Goal: Task Accomplishment & Management: Complete application form

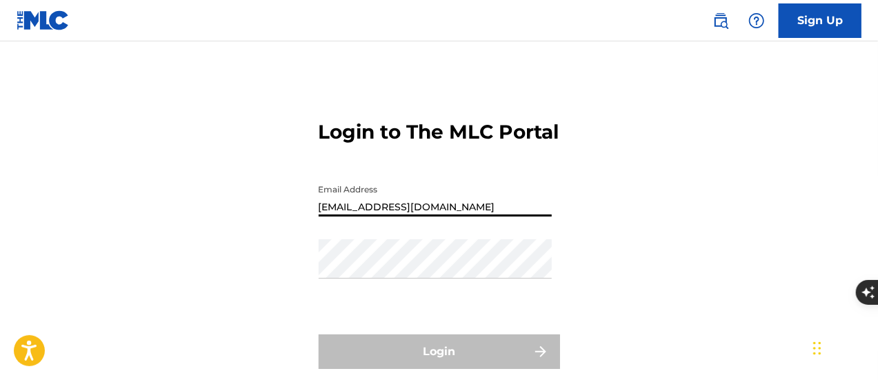
type input "[EMAIL_ADDRESS][DOMAIN_NAME]"
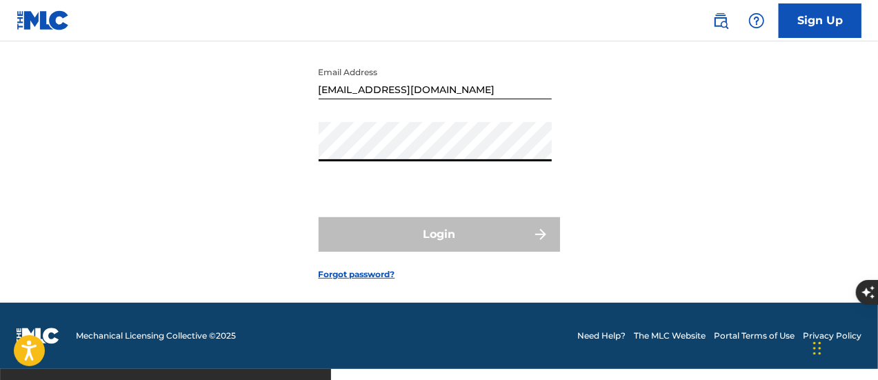
scroll to position [117, 0]
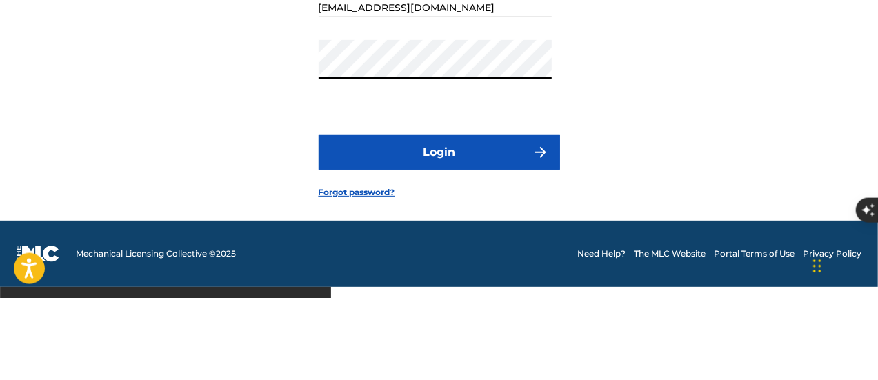
click at [520, 245] on button "Login" at bounding box center [439, 234] width 241 height 34
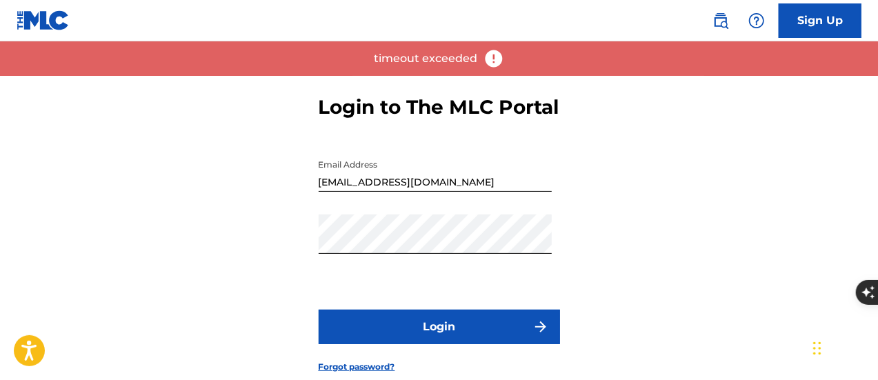
scroll to position [32, 0]
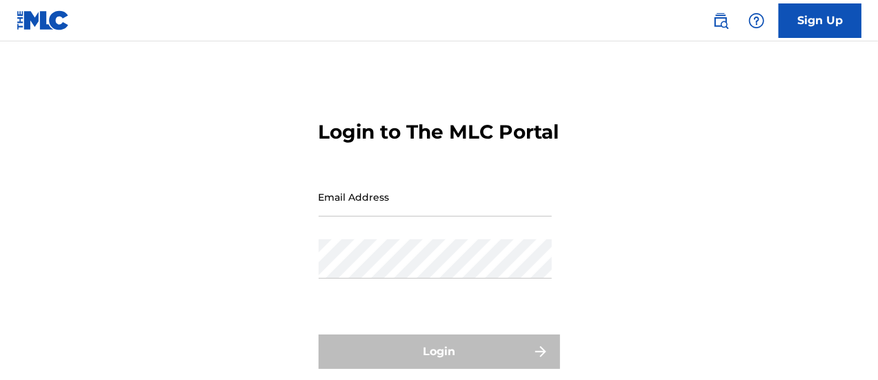
click at [441, 216] on input "Email Address" at bounding box center [435, 196] width 233 height 39
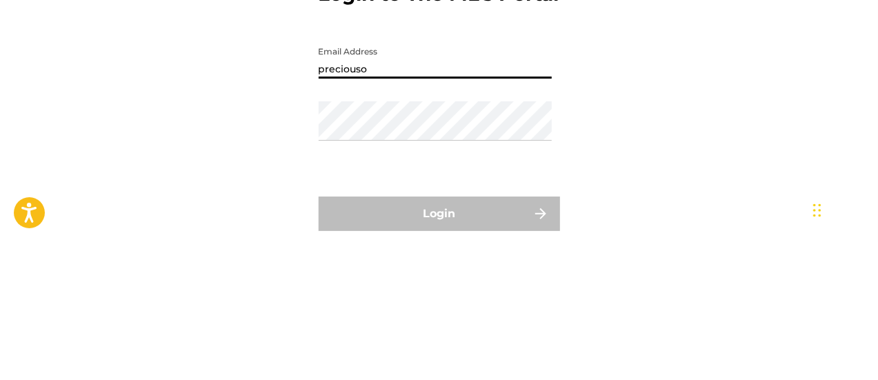
type input "[EMAIL_ADDRESS][DOMAIN_NAME]"
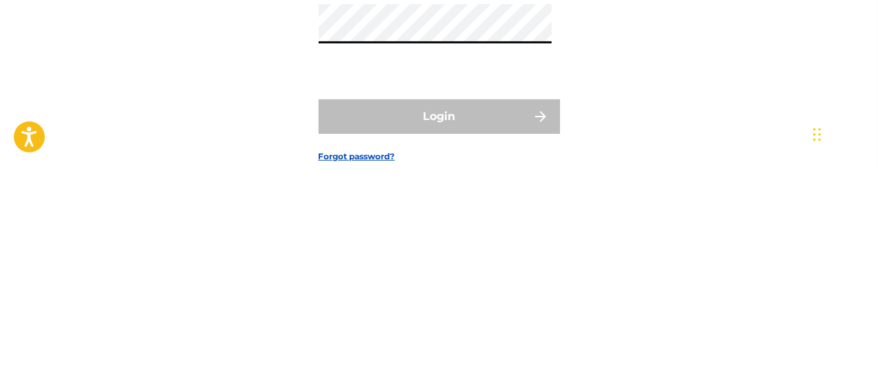
scroll to position [24, 0]
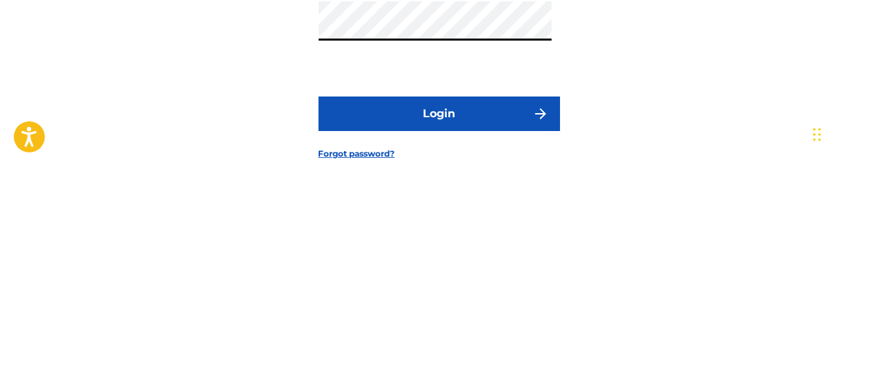
click at [463, 343] on button "Login" at bounding box center [439, 327] width 241 height 34
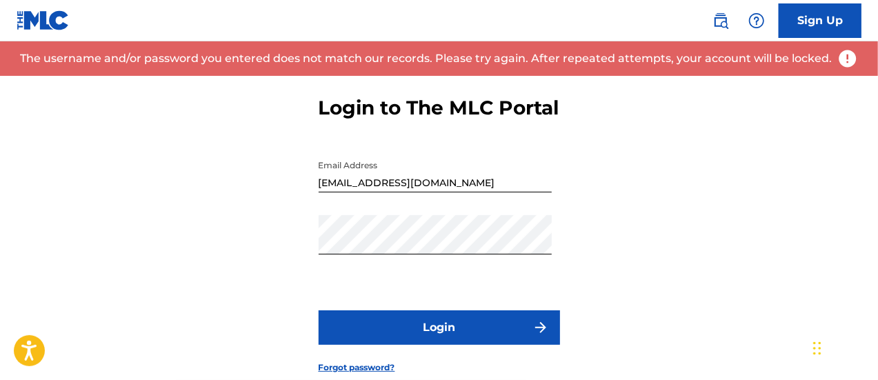
scroll to position [142, 0]
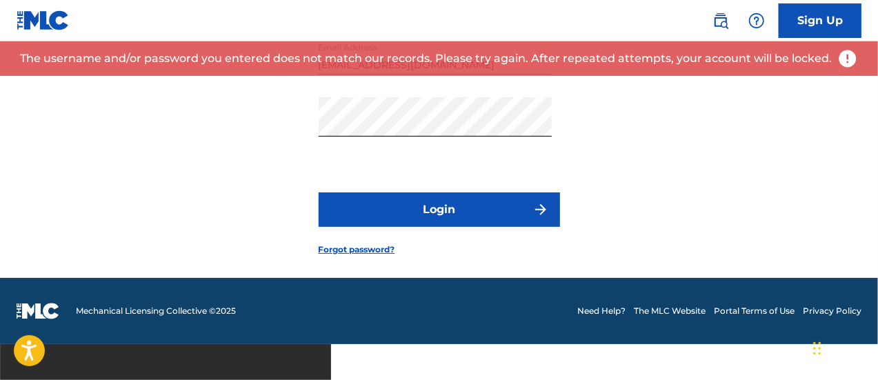
click at [363, 256] on link "Forgot password?" at bounding box center [357, 249] width 77 height 12
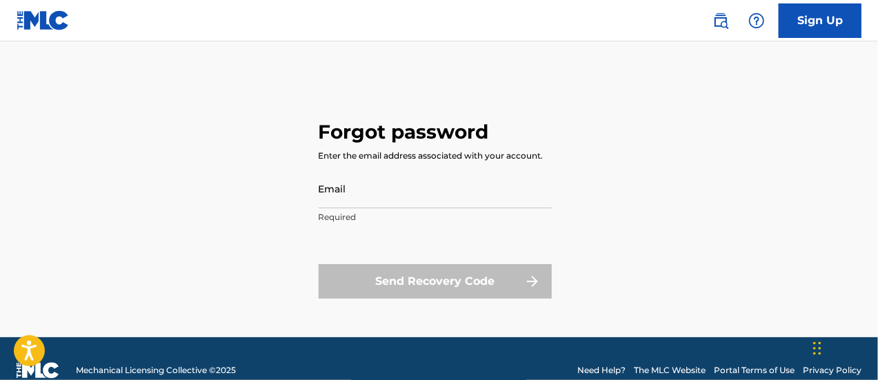
click at [398, 194] on input "Email" at bounding box center [435, 188] width 233 height 39
type input "[EMAIL_ADDRESS][DOMAIN_NAME]"
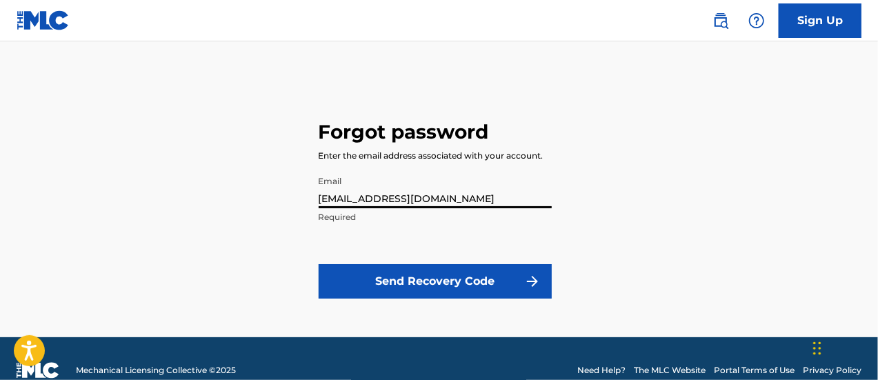
click at [441, 273] on button "Send Recovery Code" at bounding box center [435, 281] width 233 height 34
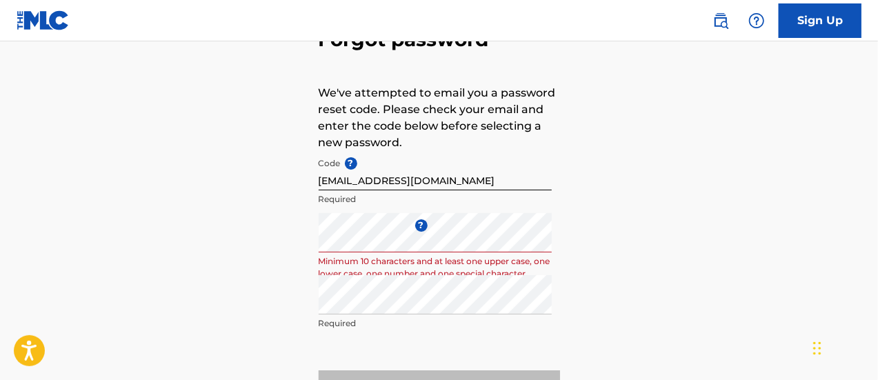
scroll to position [92, 0]
click at [208, 230] on div "Forgot password We've attempted to email you a password reset code. Please chec…" at bounding box center [439, 213] width 878 height 460
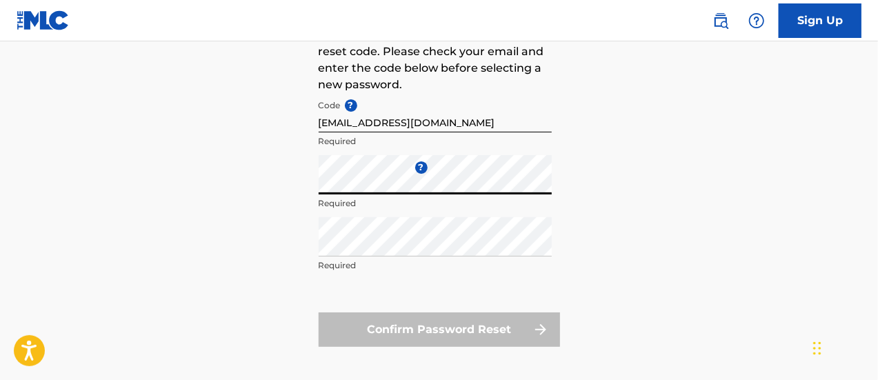
scroll to position [210, 0]
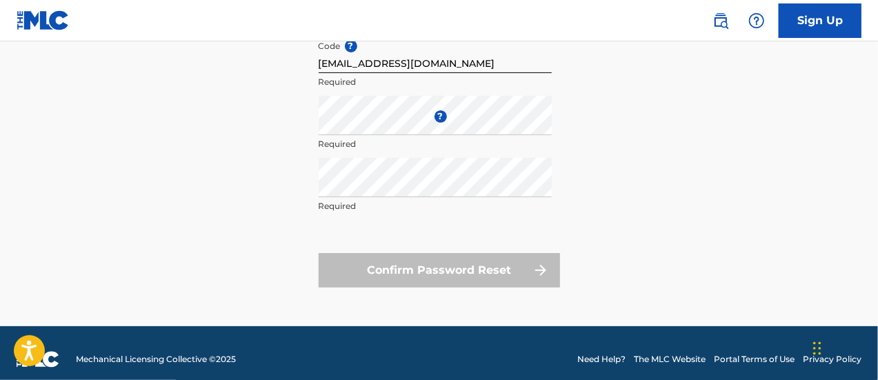
drag, startPoint x: 433, startPoint y: 86, endPoint x: 593, endPoint y: 118, distance: 163.1
click at [593, 118] on div "Forgot password We've attempted to email you a password reset code. Please chec…" at bounding box center [439, 96] width 878 height 460
drag, startPoint x: 602, startPoint y: 3, endPoint x: 766, endPoint y: 170, distance: 234.5
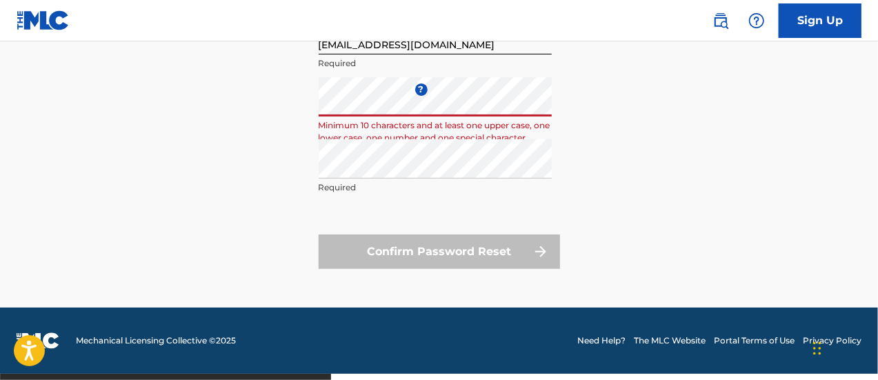
scroll to position [234, 0]
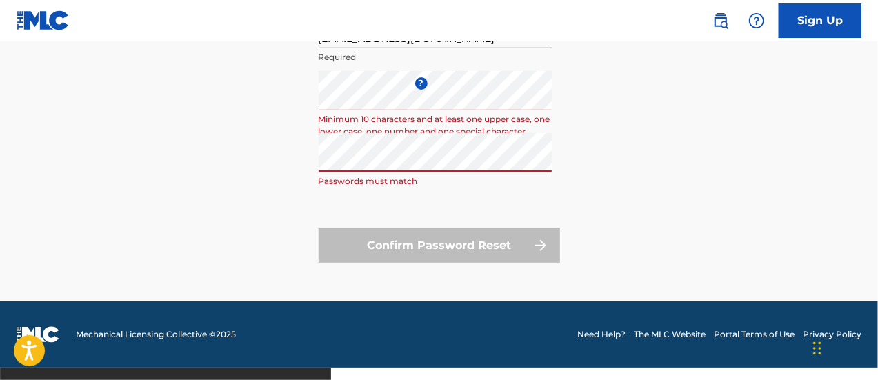
click at [650, 183] on div "Forgot password We've attempted to email you a password reset code. Please chec…" at bounding box center [439, 71] width 878 height 460
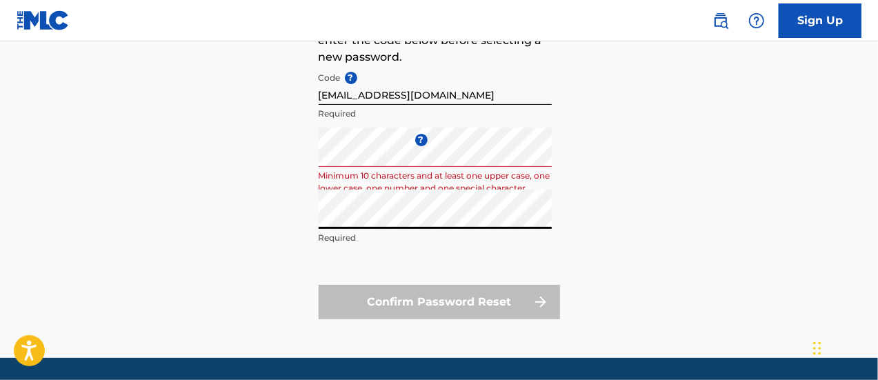
scroll to position [176, 0]
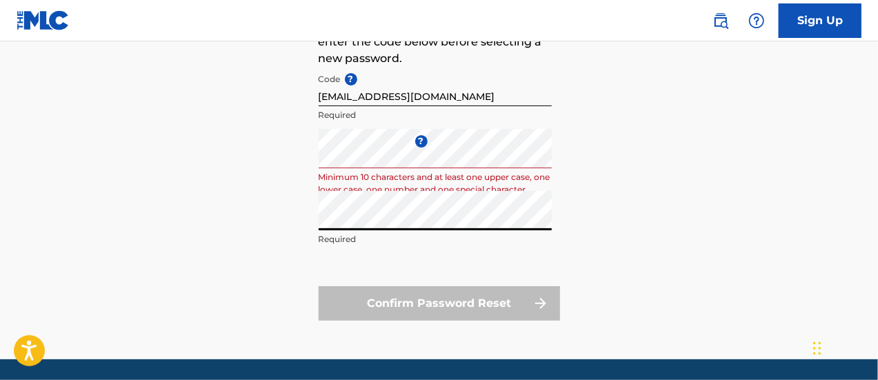
click at [507, 299] on div "Confirm Password Reset" at bounding box center [439, 303] width 241 height 34
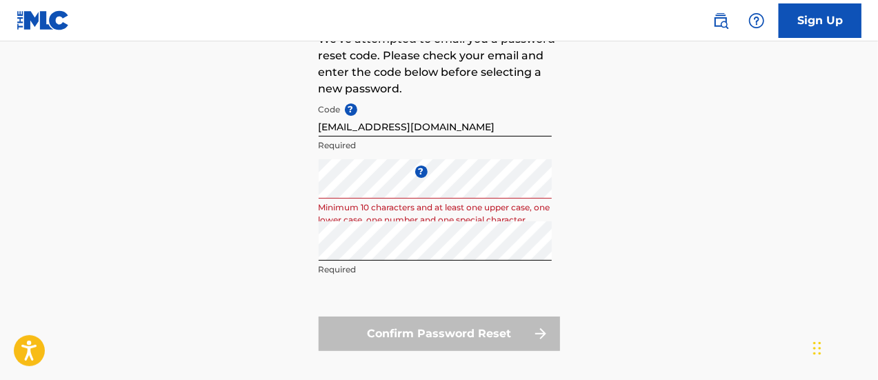
scroll to position [144, 0]
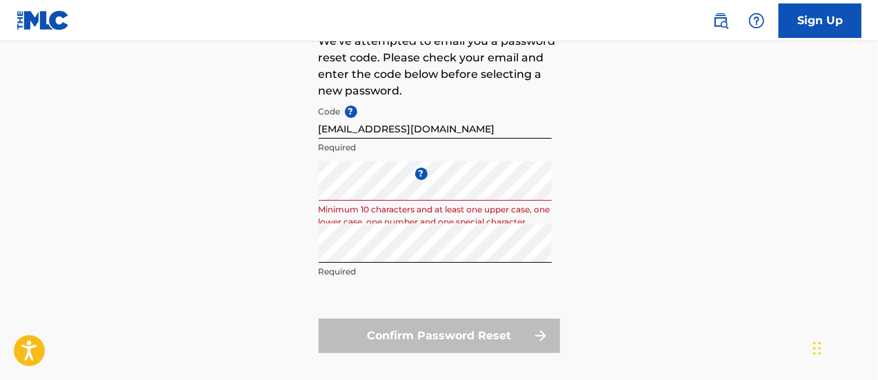
click at [503, 341] on div "Confirm Password Reset" at bounding box center [439, 336] width 241 height 34
click at [509, 334] on div "Confirm Password Reset" at bounding box center [439, 336] width 241 height 34
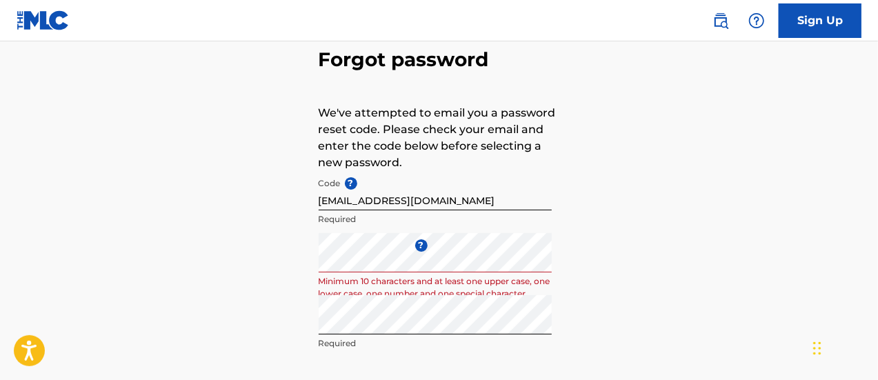
scroll to position [72, 0]
click at [484, 201] on input "[EMAIL_ADDRESS][DOMAIN_NAME]" at bounding box center [435, 191] width 233 height 39
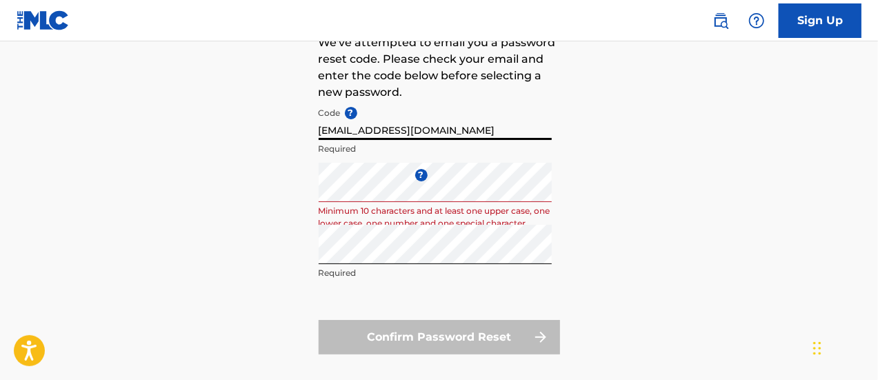
scroll to position [145, 0]
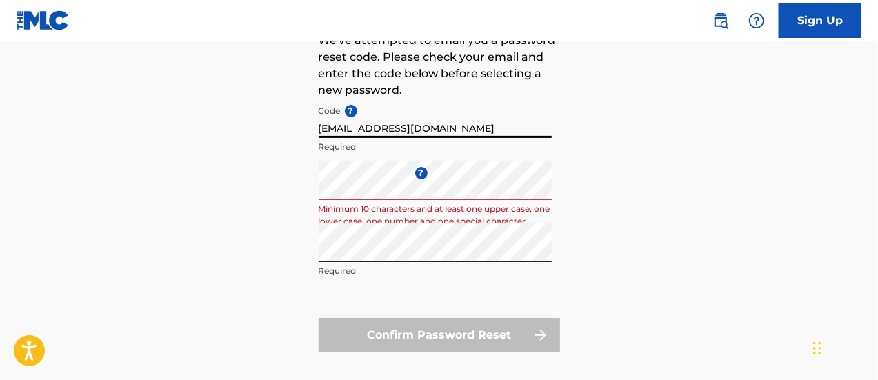
click at [496, 127] on input "[EMAIL_ADDRESS][DOMAIN_NAME]" at bounding box center [435, 118] width 233 height 39
click at [515, 125] on input "[EMAIL_ADDRESS][DOMAIN_NAME]" at bounding box center [435, 118] width 233 height 39
click at [474, 128] on input "[EMAIL_ADDRESS][DOMAIN_NAME]" at bounding box center [435, 118] width 233 height 39
type input "p"
paste input "FP_260fbaa8b9f9085fce829753c24a"
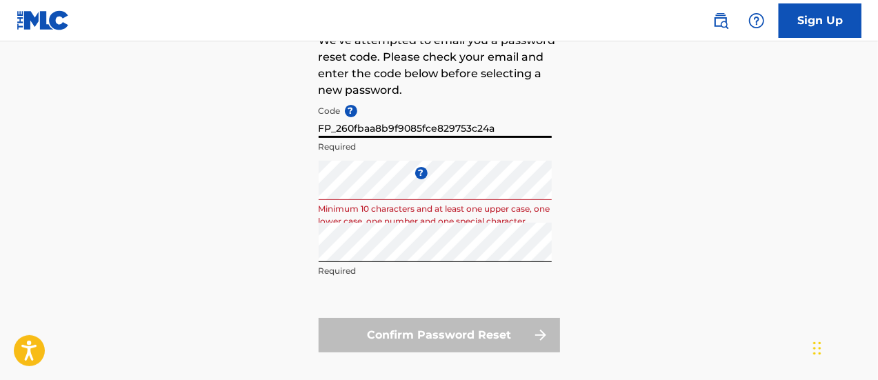
type input "FP_260fbaa8b9f9085fce829753c24a"
click at [640, 245] on div "Forgot password We've attempted to email you a password reset code. Please chec…" at bounding box center [439, 161] width 878 height 460
click at [493, 321] on div "Confirm Password Reset" at bounding box center [439, 335] width 241 height 34
click at [502, 328] on div "Confirm Password Reset" at bounding box center [439, 335] width 241 height 34
click at [498, 328] on div "Confirm Password Reset" at bounding box center [439, 335] width 241 height 34
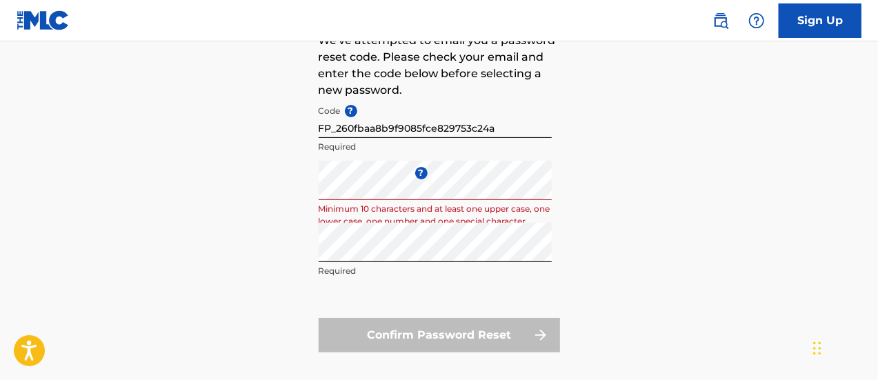
click at [499, 325] on div "Confirm Password Reset" at bounding box center [439, 335] width 241 height 34
click at [512, 327] on div "Confirm Password Reset" at bounding box center [439, 335] width 241 height 34
click at [509, 327] on div "Confirm Password Reset" at bounding box center [439, 335] width 241 height 34
click at [516, 324] on div "Confirm Password Reset" at bounding box center [439, 335] width 241 height 34
click at [515, 325] on div "Confirm Password Reset" at bounding box center [439, 335] width 241 height 34
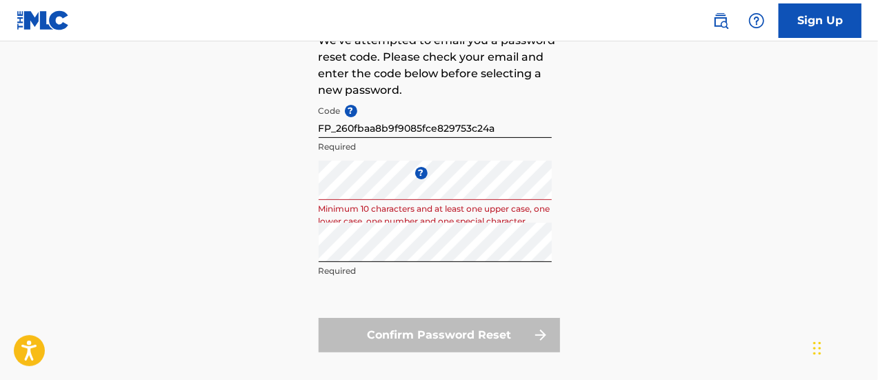
click at [521, 327] on div "Confirm Password Reset" at bounding box center [439, 335] width 241 height 34
click at [526, 337] on div "Confirm Password Reset" at bounding box center [439, 335] width 241 height 34
click at [524, 338] on div "Confirm Password Reset" at bounding box center [439, 335] width 241 height 34
click at [523, 335] on div "Confirm Password Reset" at bounding box center [439, 335] width 241 height 34
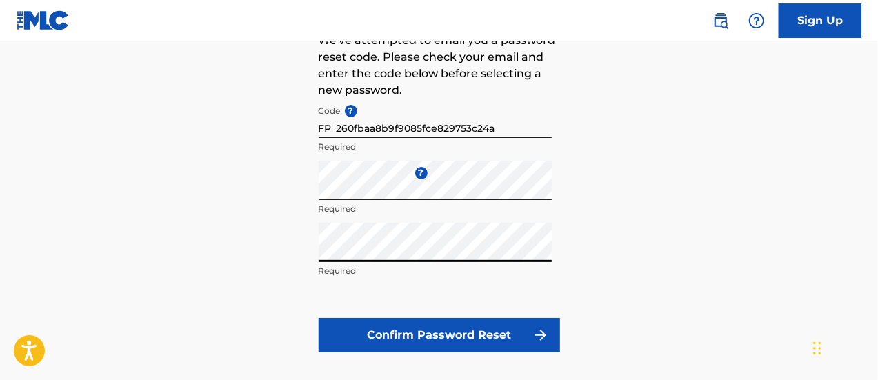
click at [447, 334] on button "Confirm Password Reset" at bounding box center [439, 335] width 241 height 34
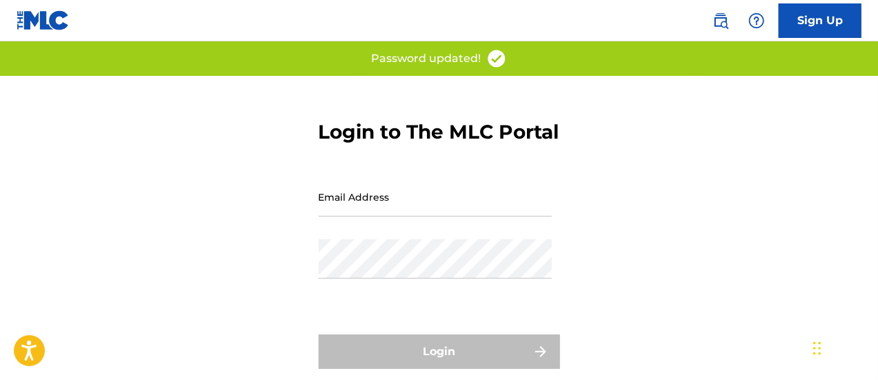
click at [415, 216] on input "Email Address" at bounding box center [435, 196] width 233 height 39
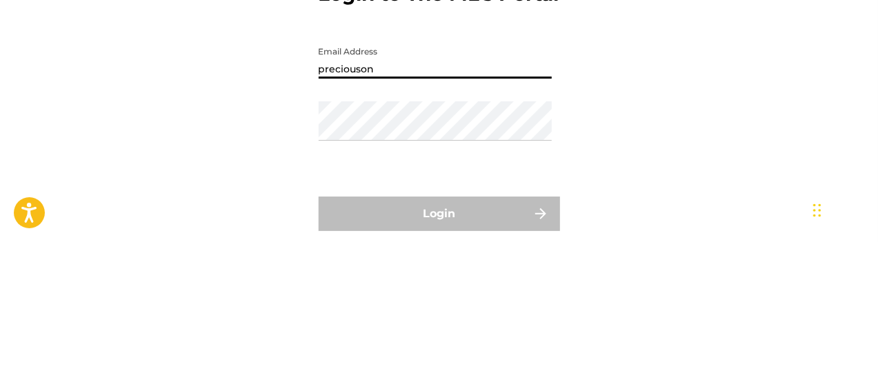
type input "[EMAIL_ADDRESS][DOMAIN_NAME]"
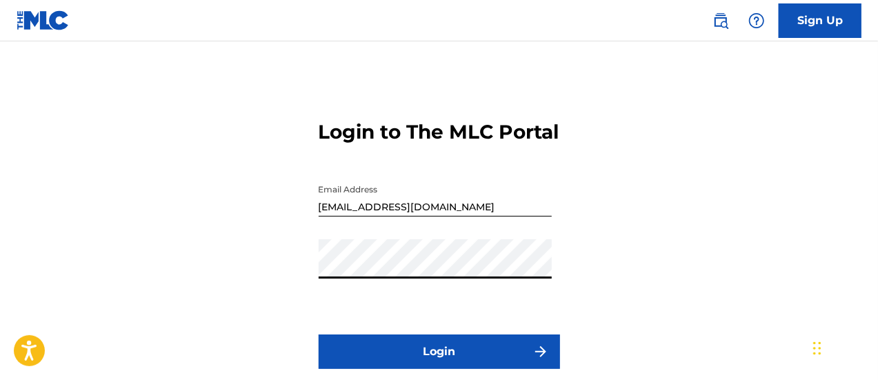
click at [458, 369] on button "Login" at bounding box center [439, 351] width 241 height 34
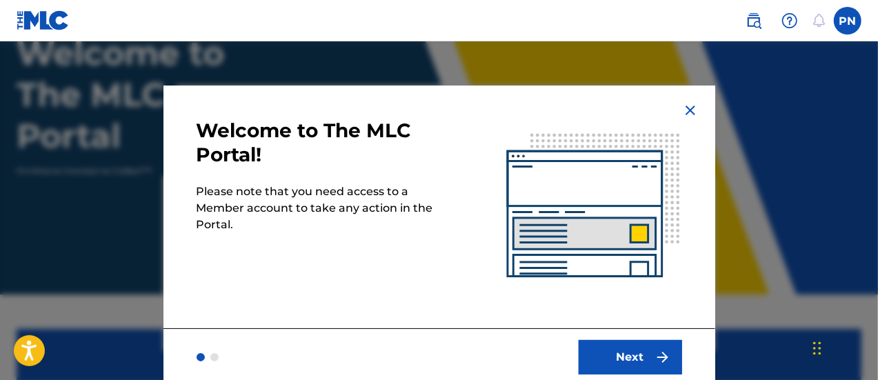
scroll to position [110, 0]
click at [643, 345] on button "Next" at bounding box center [629, 357] width 103 height 34
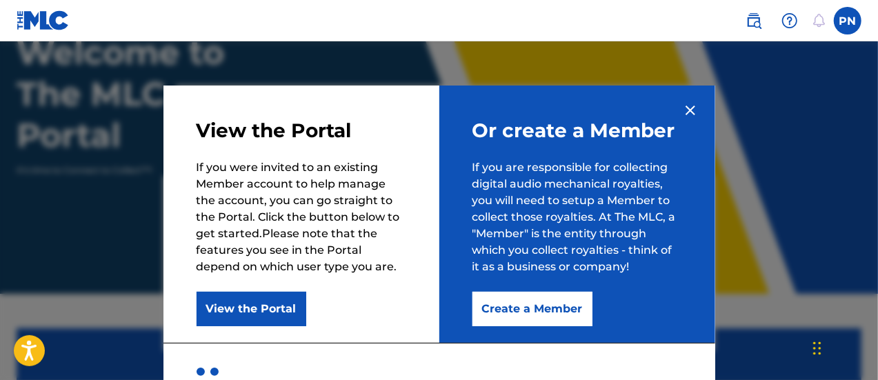
click at [547, 293] on button "Create a Member" at bounding box center [532, 309] width 120 height 34
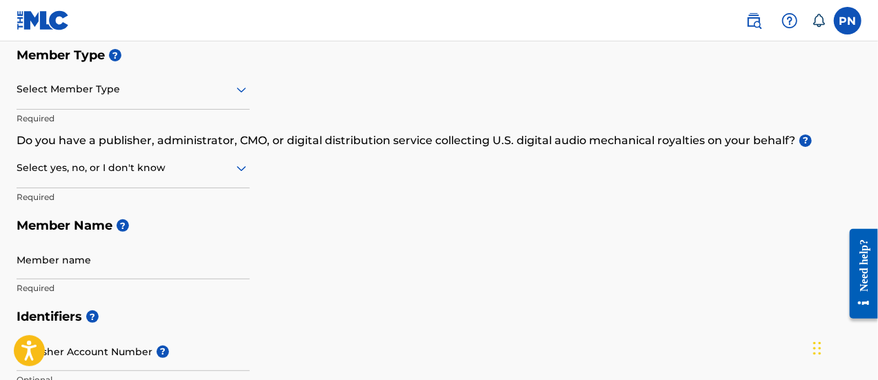
scroll to position [158, 0]
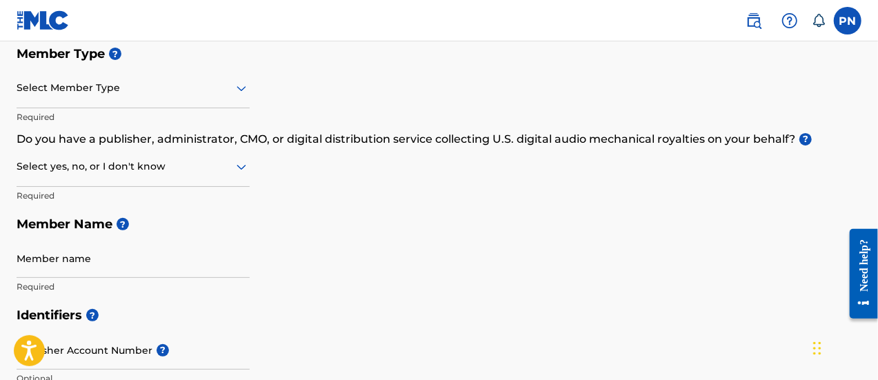
click at [112, 90] on div at bounding box center [133, 87] width 233 height 17
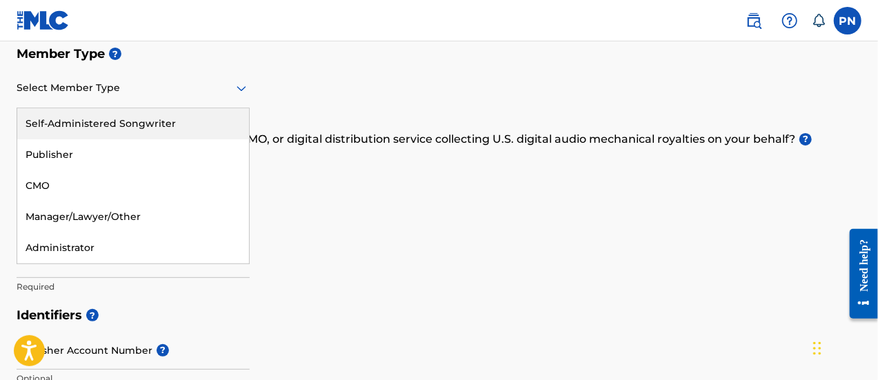
click at [103, 125] on div "Self-Administered Songwriter" at bounding box center [133, 123] width 232 height 31
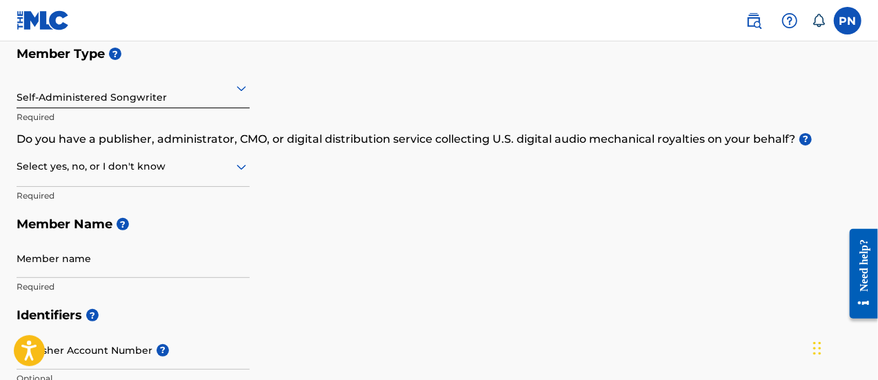
click at [102, 173] on div at bounding box center [133, 166] width 233 height 17
click at [96, 249] on div "I don't know" at bounding box center [133, 264] width 232 height 31
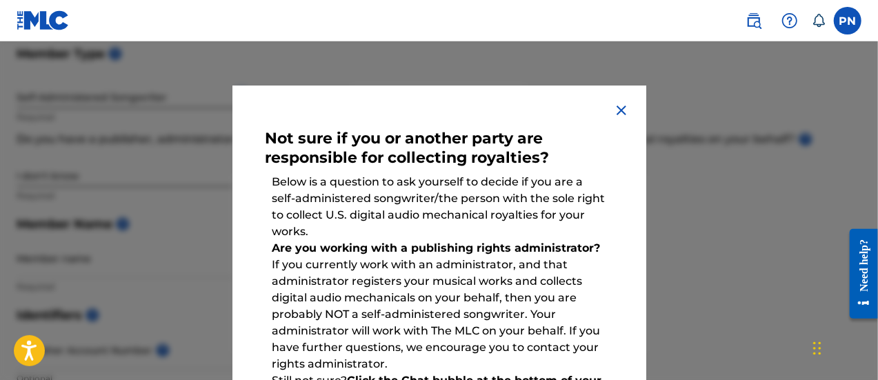
scroll to position [154, 0]
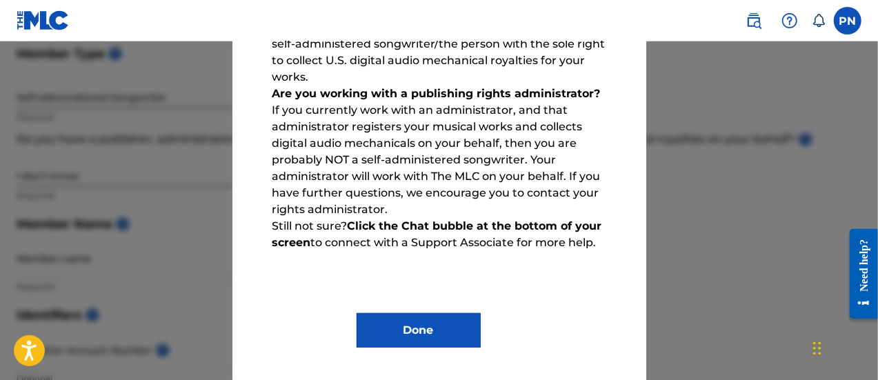
click at [365, 336] on button "Done" at bounding box center [418, 330] width 124 height 34
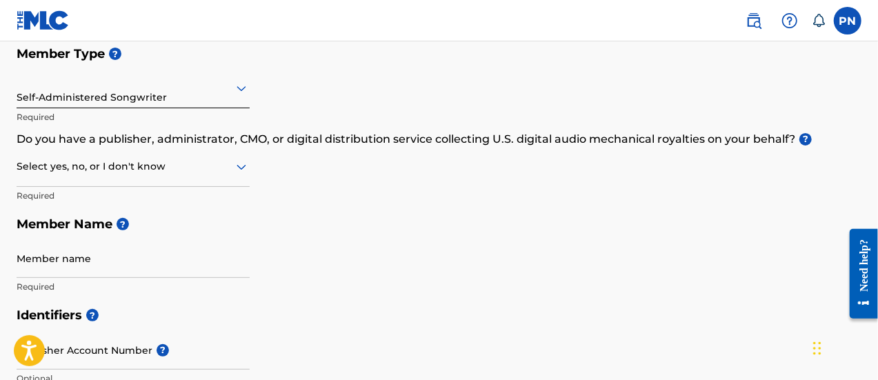
click at [174, 172] on div at bounding box center [133, 166] width 233 height 17
click at [156, 225] on div "No" at bounding box center [133, 233] width 232 height 31
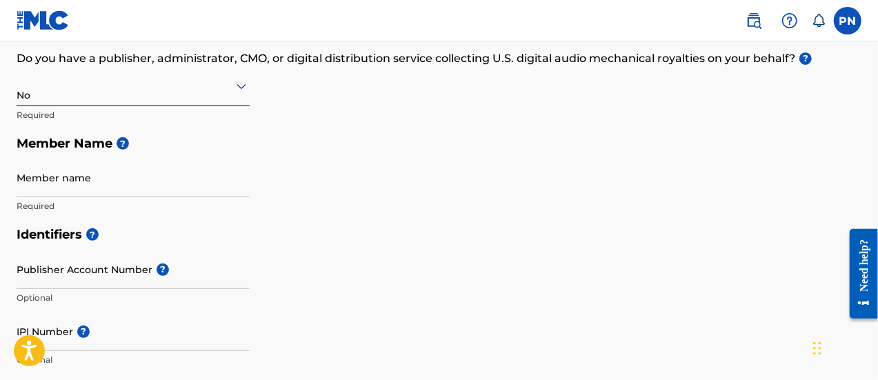
scroll to position [239, 0]
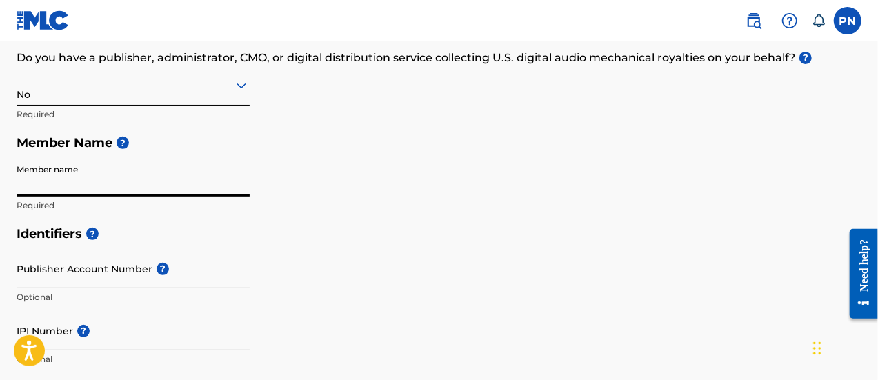
click at [157, 187] on input "Member name" at bounding box center [133, 176] width 233 height 39
type input "PRECIOUS NKEKI"
type input "[STREET_ADDRESS]"
type input "[GEOGRAPHIC_DATA]"
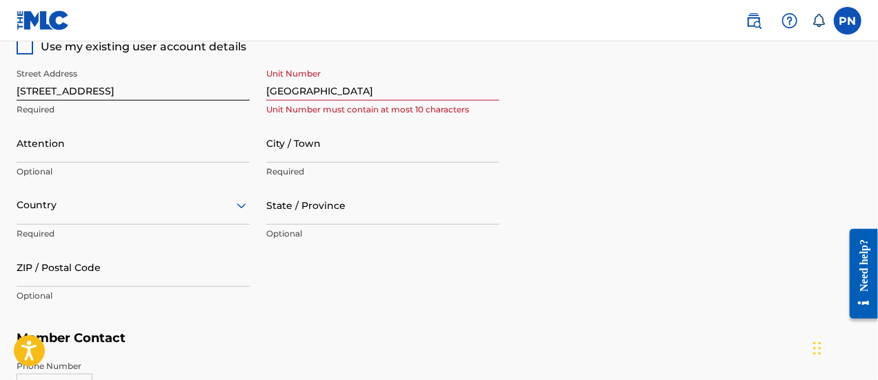
scroll to position [664, 0]
click at [77, 154] on input "Attention" at bounding box center [133, 144] width 233 height 39
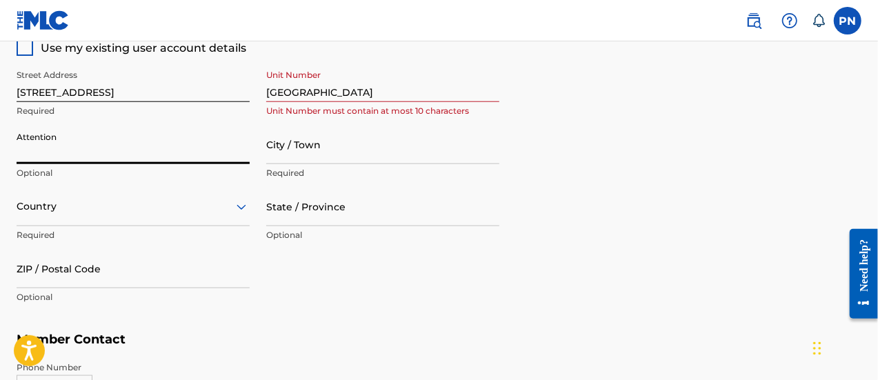
click at [77, 151] on input "Attention" at bounding box center [133, 144] width 233 height 39
click at [80, 190] on div "Country" at bounding box center [133, 206] width 233 height 39
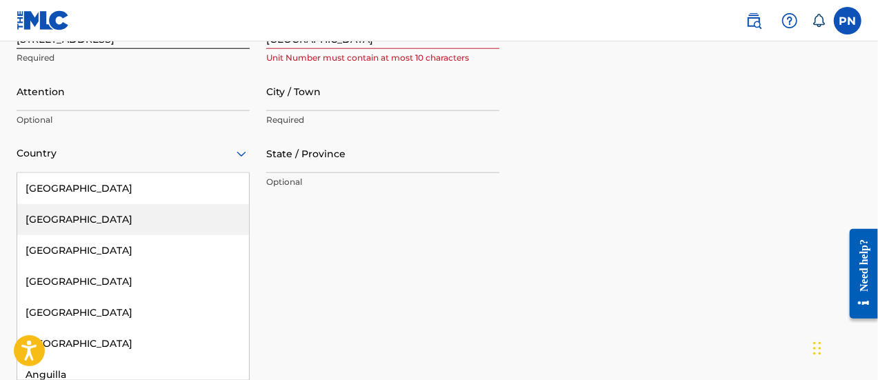
click at [398, 302] on div "Phone Number Country Country Required Area Number Required" at bounding box center [439, 335] width 845 height 69
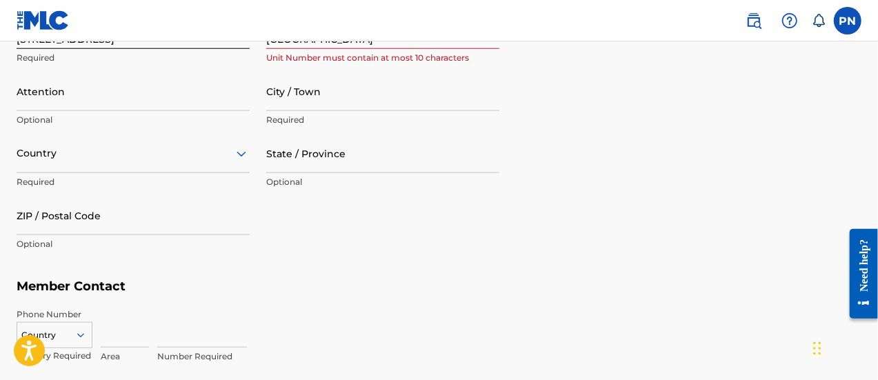
click at [84, 158] on div at bounding box center [133, 153] width 233 height 17
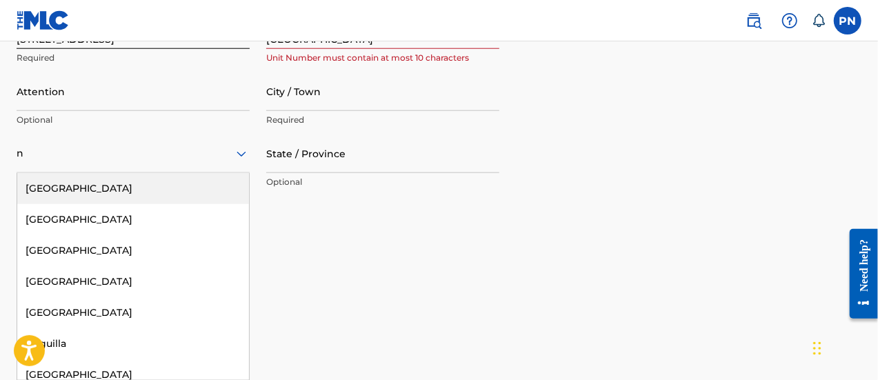
type input "[GEOGRAPHIC_DATA]"
type input "PRECIOUS NKEKI"
type input "Ijuishaga"
type input "[GEOGRAPHIC_DATA]"
type input "000001"
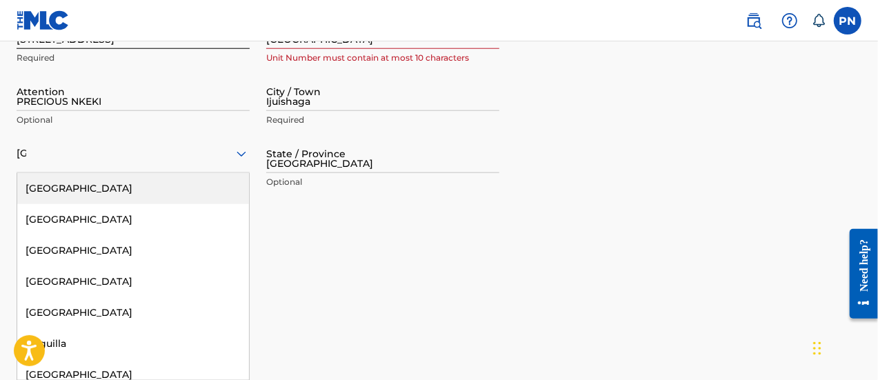
type input "803"
type input "2188483"
type input "[EMAIL_ADDRESS][DOMAIN_NAME]"
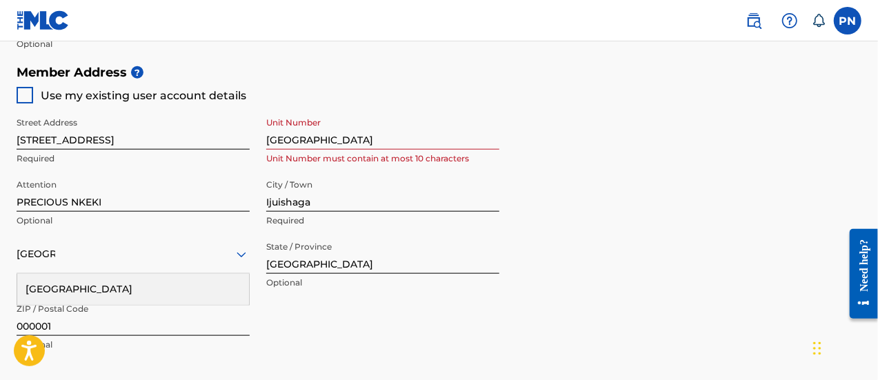
scroll to position [617, 0]
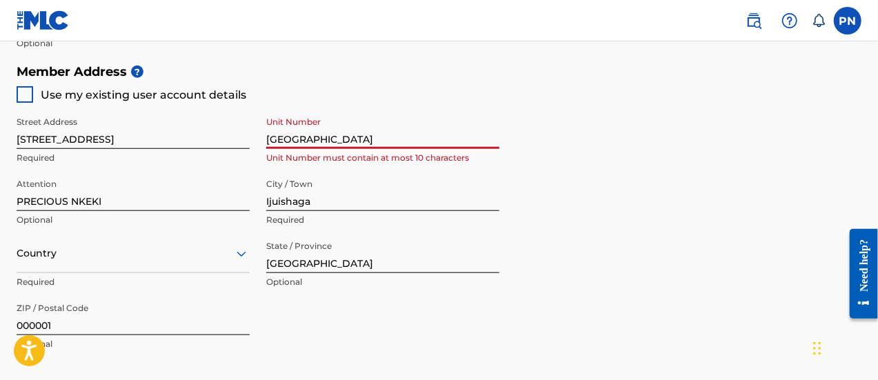
drag, startPoint x: 368, startPoint y: 137, endPoint x: 223, endPoint y: 139, distance: 144.8
click at [223, 139] on div "Street Address [STREET_ADDRESS] Unit Number must contain at most 10 characters …" at bounding box center [258, 234] width 483 height 262
click at [775, 372] on h5 "Member Contact" at bounding box center [439, 387] width 845 height 30
click at [417, 135] on input "[GEOGRAPHIC_DATA]" at bounding box center [382, 129] width 233 height 39
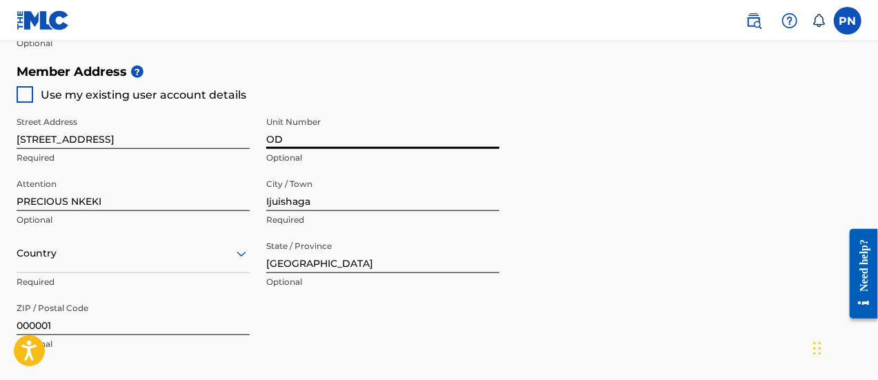
type input "O"
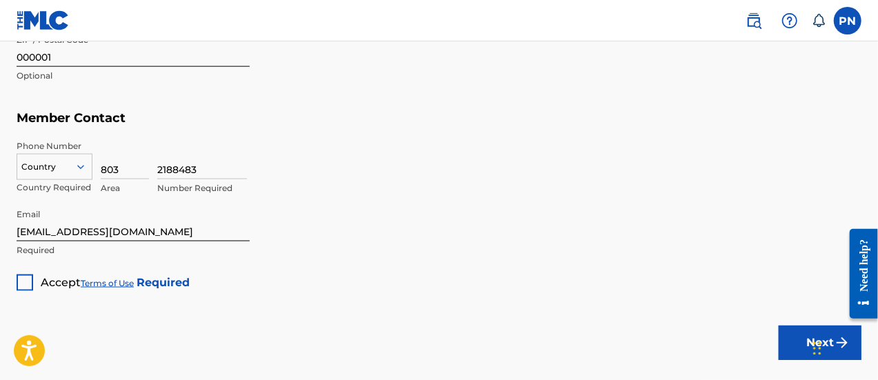
scroll to position [888, 0]
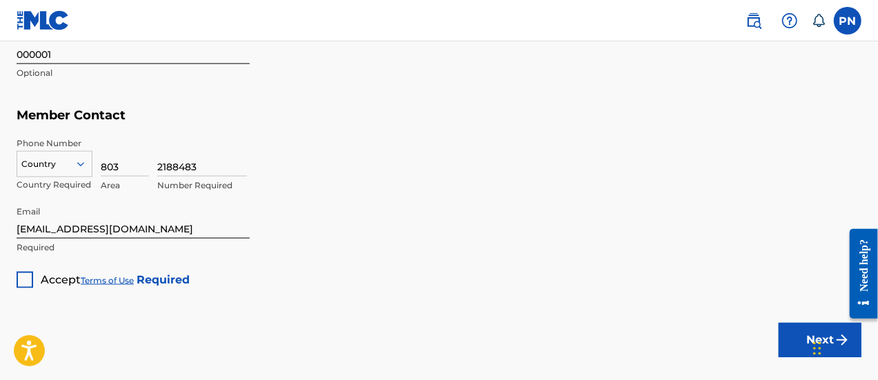
type input "39"
click at [117, 164] on input "803" at bounding box center [125, 156] width 48 height 39
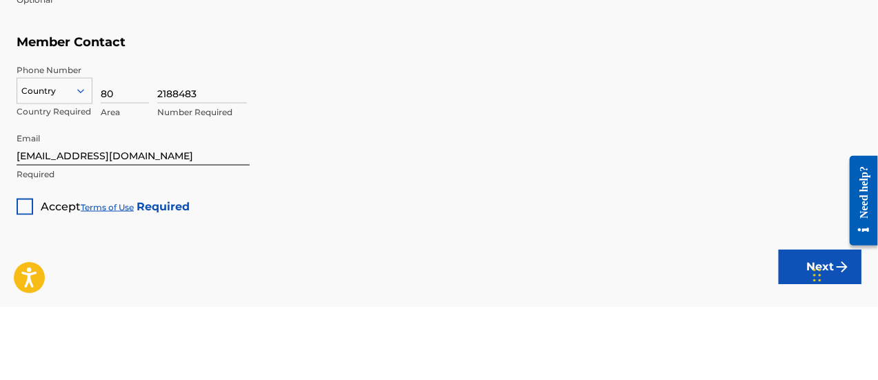
type input "8"
click at [143, 170] on input at bounding box center [125, 156] width 48 height 39
click at [192, 164] on input "2188483" at bounding box center [202, 156] width 90 height 39
click at [143, 165] on input at bounding box center [125, 156] width 48 height 39
click at [162, 165] on input "2188483" at bounding box center [202, 156] width 90 height 39
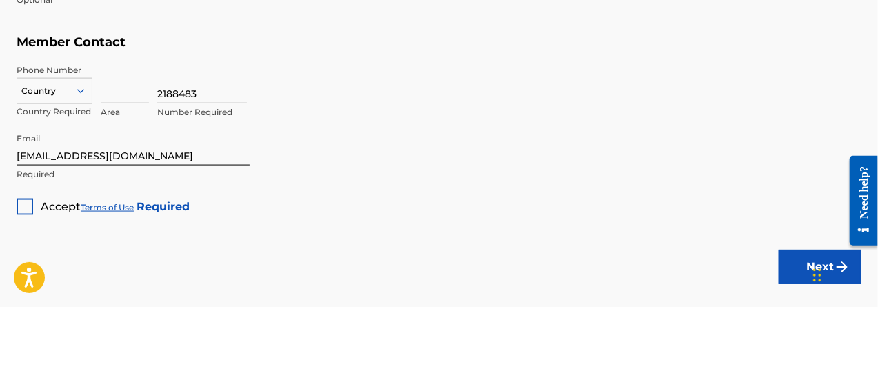
click at [157, 170] on input "2188483" at bounding box center [202, 156] width 90 height 39
click at [143, 165] on input at bounding box center [125, 156] width 48 height 39
click at [209, 165] on input "2188483" at bounding box center [202, 156] width 90 height 39
type input "2"
click at [188, 168] on input at bounding box center [202, 156] width 90 height 39
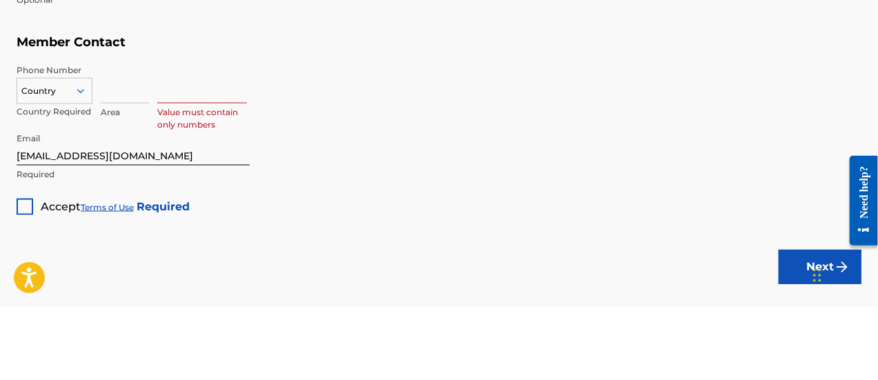
type input "2188483"
type input "[GEOGRAPHIC_DATA]"
type input "803"
type input "2"
click at [127, 163] on input "803" at bounding box center [125, 156] width 48 height 39
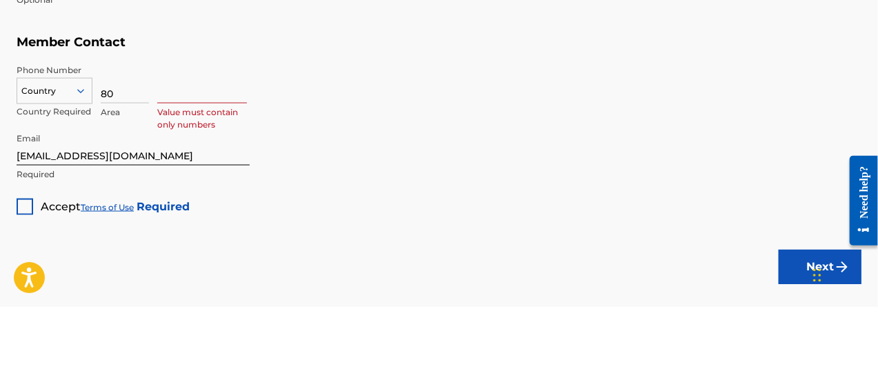
type input "8"
click at [185, 170] on input at bounding box center [202, 156] width 90 height 39
type input "0"
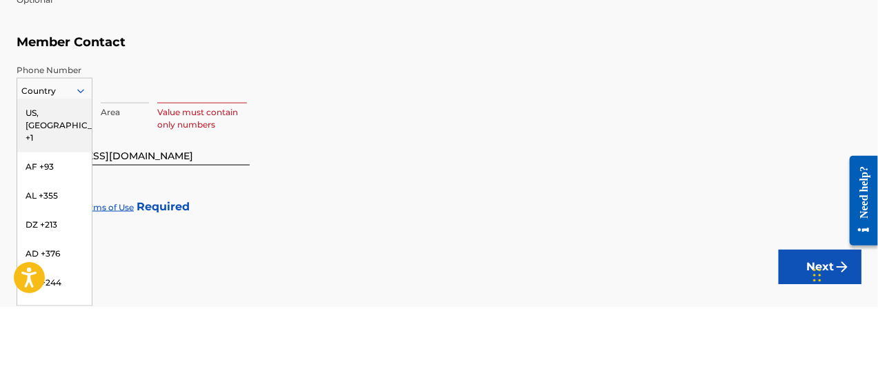
type input "b"
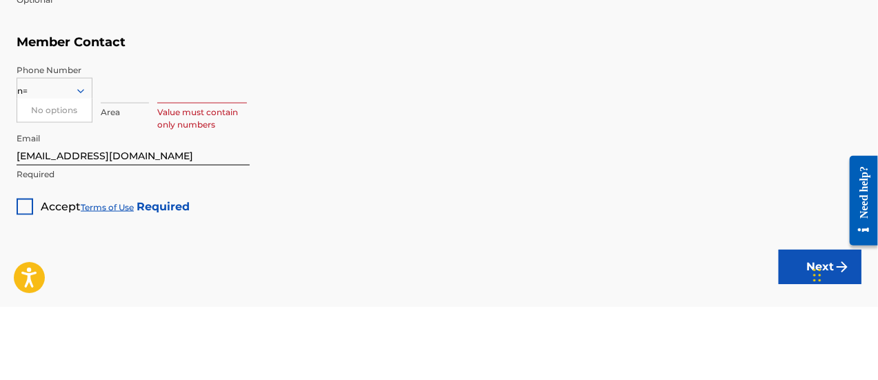
type input "n"
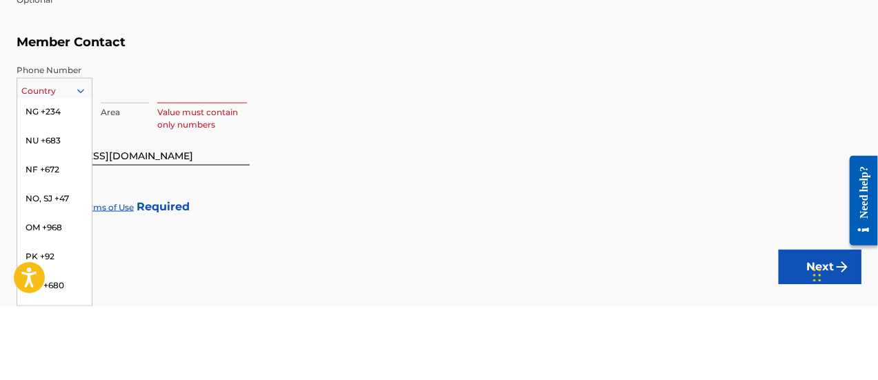
scroll to position [4194, 0]
click at [47, 200] on div "NG +234" at bounding box center [54, 186] width 74 height 29
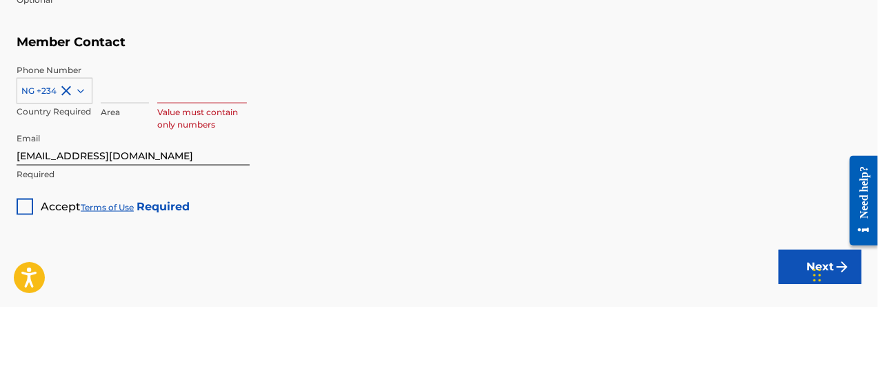
click at [192, 163] on input at bounding box center [202, 156] width 90 height 39
type input "2188483"
type input "803"
type input "2"
click at [134, 167] on input "803" at bounding box center [125, 156] width 48 height 39
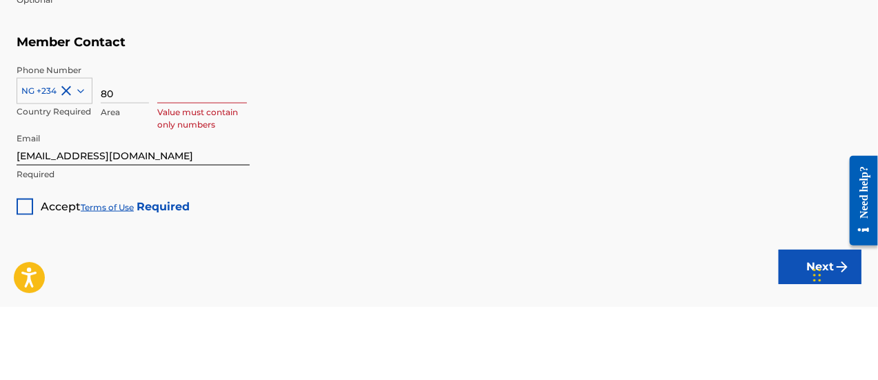
type input "8"
click at [207, 165] on input at bounding box center [202, 156] width 90 height 39
type input "0"
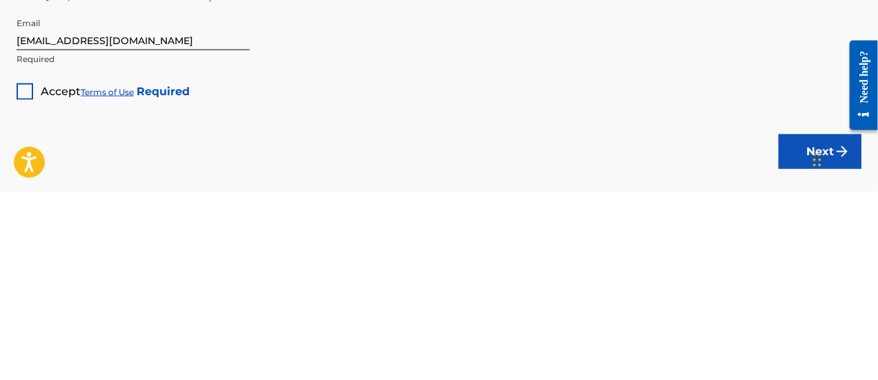
scroll to position [888, 0]
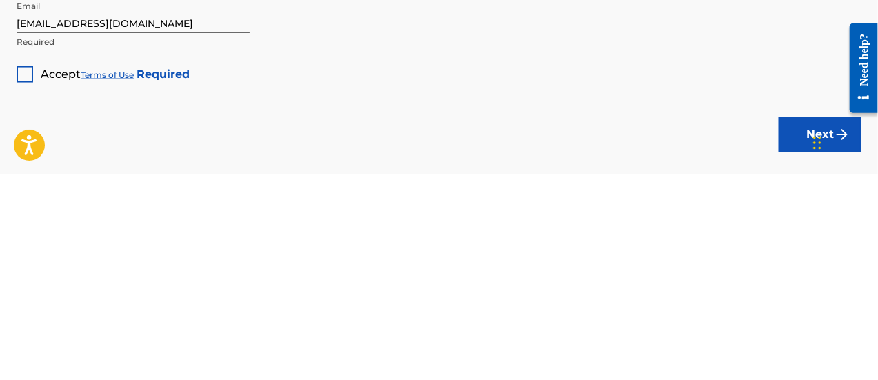
type input "8032188483"
click at [17, 278] on div at bounding box center [25, 280] width 17 height 17
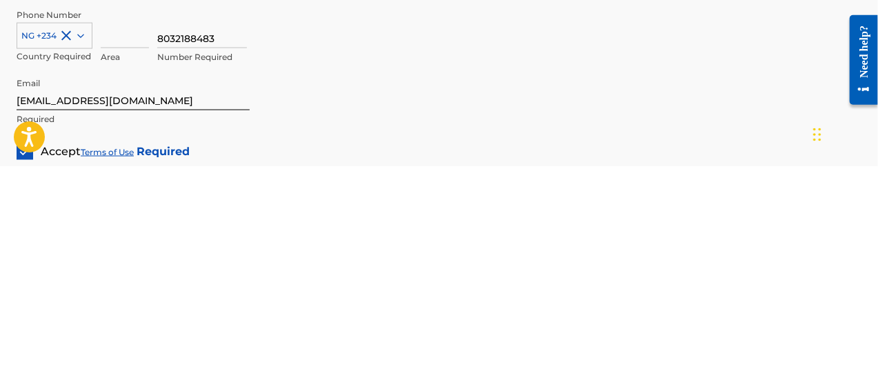
scroll to position [802, 0]
click at [170, 312] on input "[EMAIL_ADDRESS][DOMAIN_NAME]" at bounding box center [133, 304] width 233 height 39
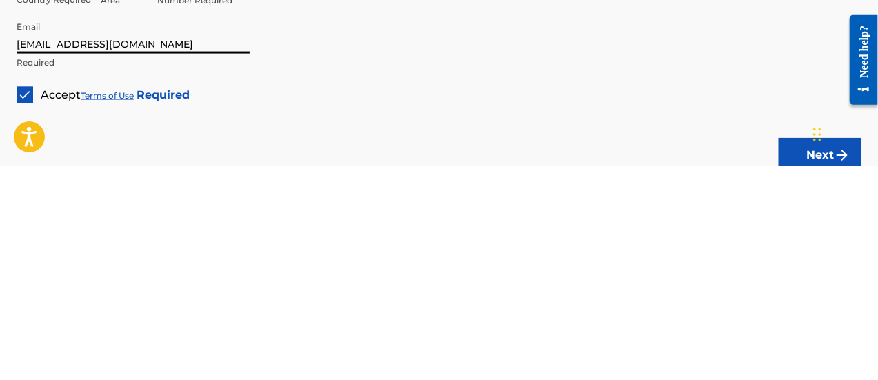
scroll to position [862, 0]
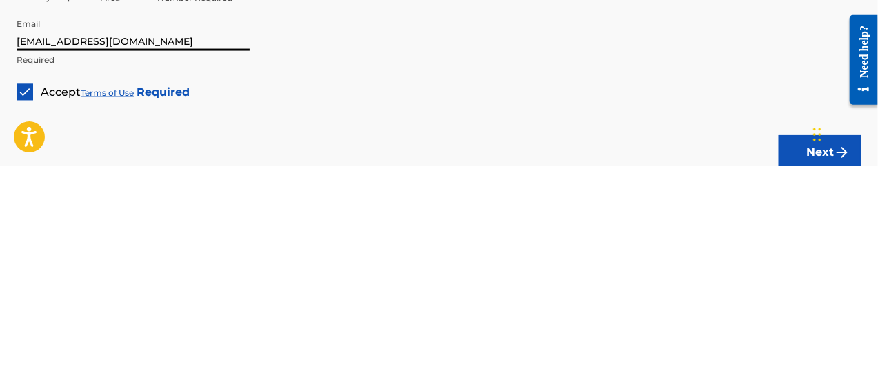
click at [195, 254] on input "[EMAIL_ADDRESS][DOMAIN_NAME]" at bounding box center [133, 244] width 233 height 39
click at [82, 254] on input "[EMAIL_ADDRESS][DOMAIN_NAME]" at bounding box center [133, 244] width 233 height 39
click at [73, 252] on input "[EMAIL_ADDRESS][DOMAIN_NAME]" at bounding box center [133, 244] width 233 height 39
click at [67, 256] on input "[EMAIL_ADDRESS][DOMAIN_NAME]" at bounding box center [133, 244] width 233 height 39
click at [79, 259] on input "[EMAIL_ADDRESS][DOMAIN_NAME]" at bounding box center [133, 244] width 233 height 39
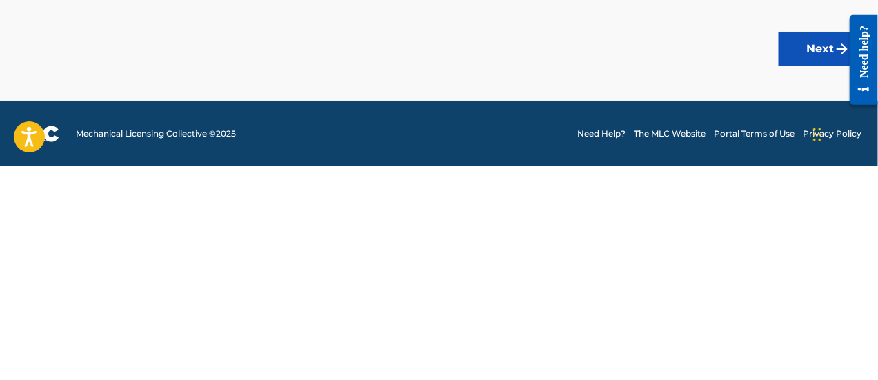
type input "[EMAIL_ADDRESS][DOMAIN_NAME]"
click at [796, 262] on button "Next" at bounding box center [819, 262] width 83 height 34
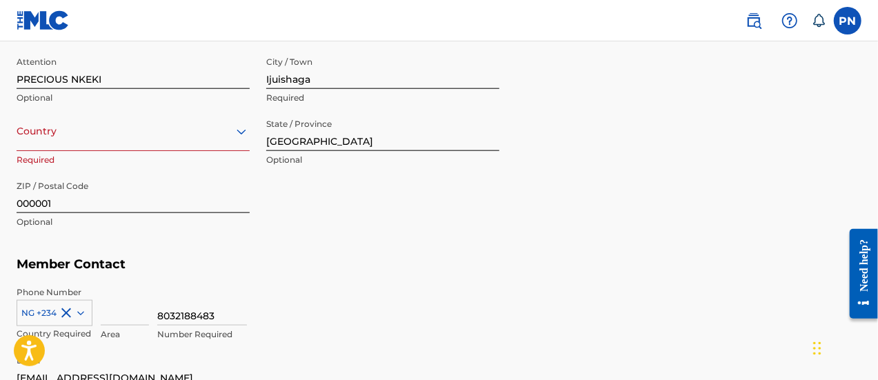
scroll to position [731, 0]
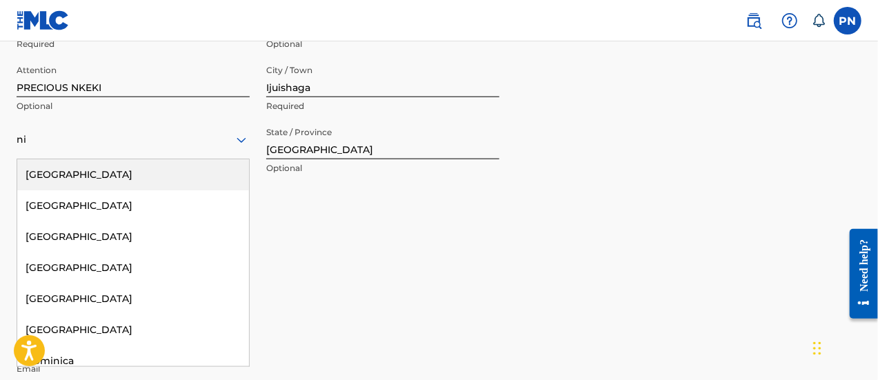
type input "[GEOGRAPHIC_DATA]"
type input "803"
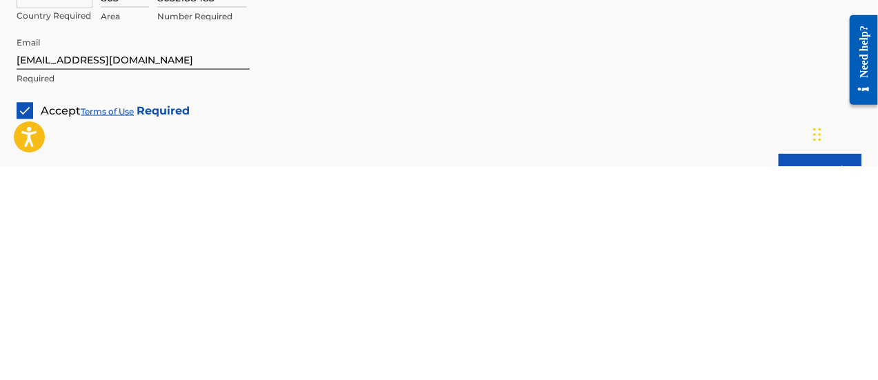
scroll to position [854, 0]
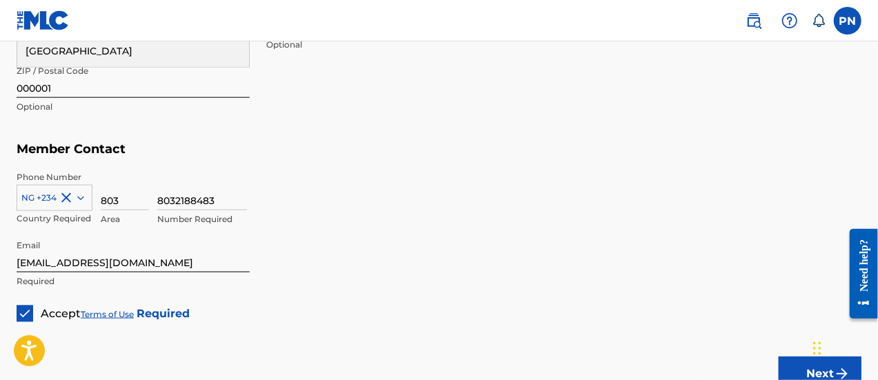
click at [799, 359] on button "Next" at bounding box center [819, 373] width 83 height 34
click at [801, 378] on button "Next" at bounding box center [819, 373] width 83 height 34
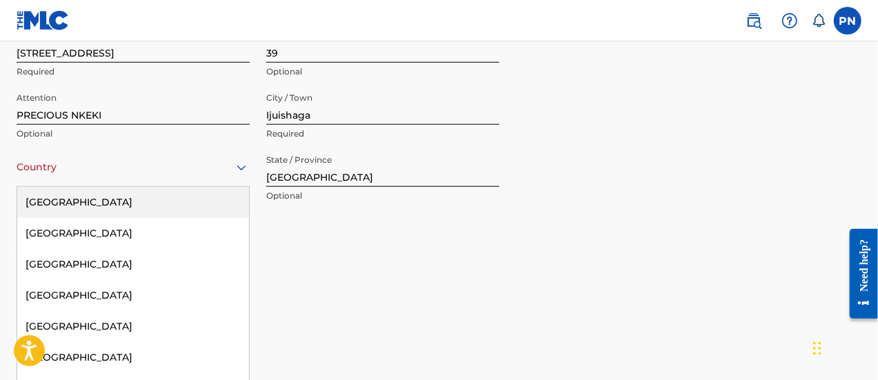
scroll to position [717, 0]
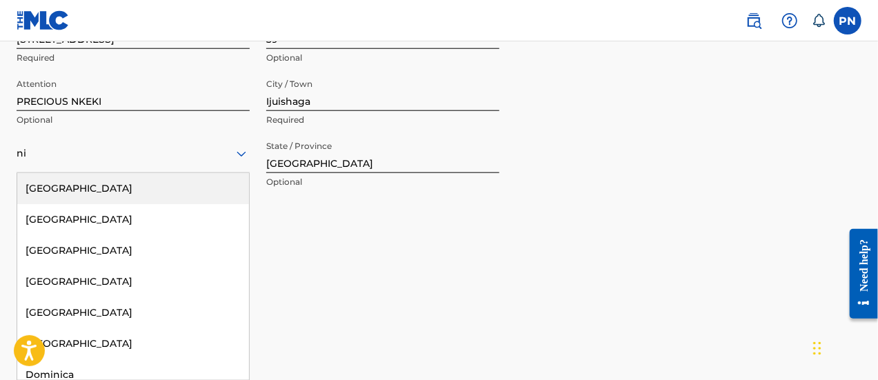
type input "[GEOGRAPHIC_DATA]"
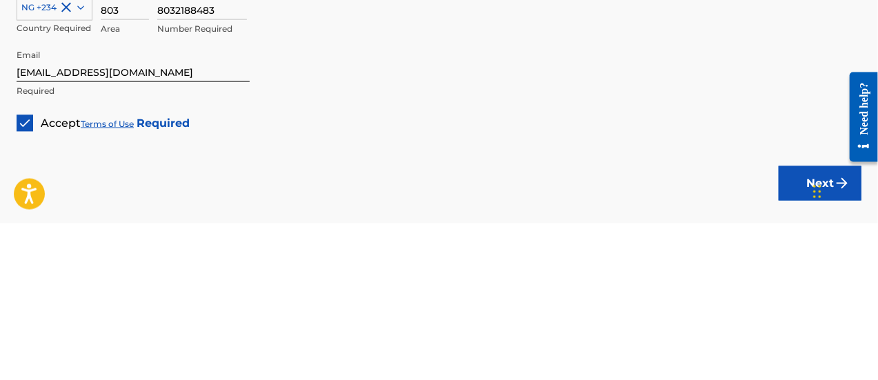
scroll to position [888, 0]
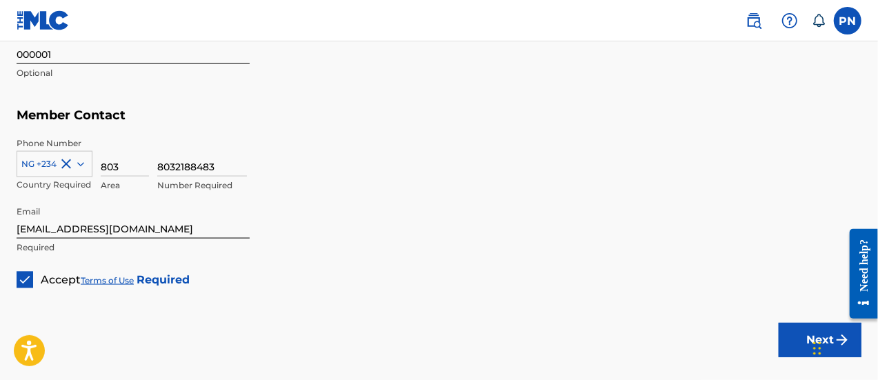
click at [782, 331] on button "Next" at bounding box center [819, 340] width 83 height 34
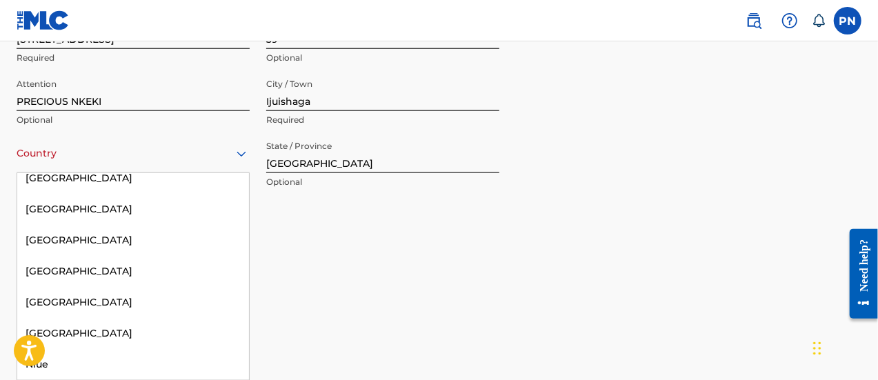
scroll to position [4498, 0]
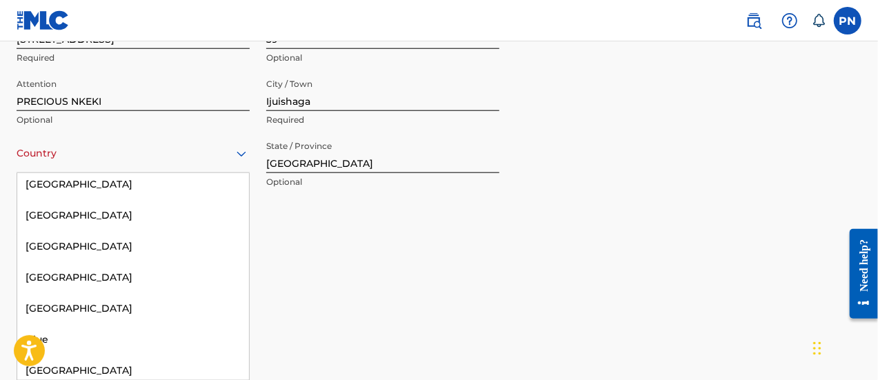
click at [80, 293] on div "[GEOGRAPHIC_DATA]" at bounding box center [133, 308] width 232 height 31
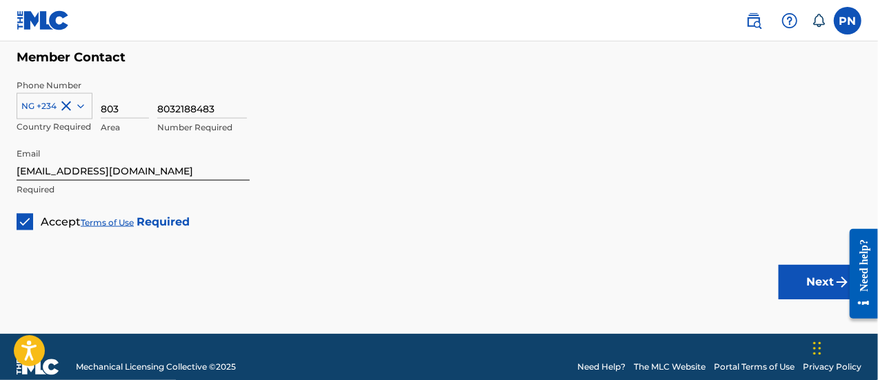
scroll to position [965, 0]
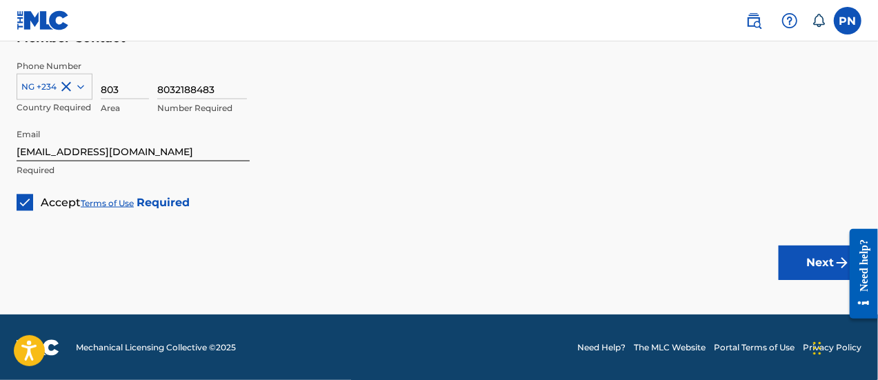
click at [814, 267] on button "Next" at bounding box center [819, 262] width 83 height 34
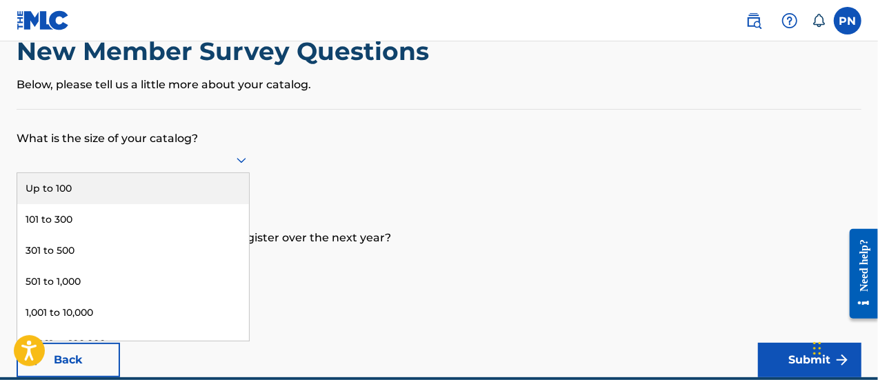
scroll to position [40, 0]
click at [196, 183] on div "Up to 100" at bounding box center [133, 188] width 232 height 31
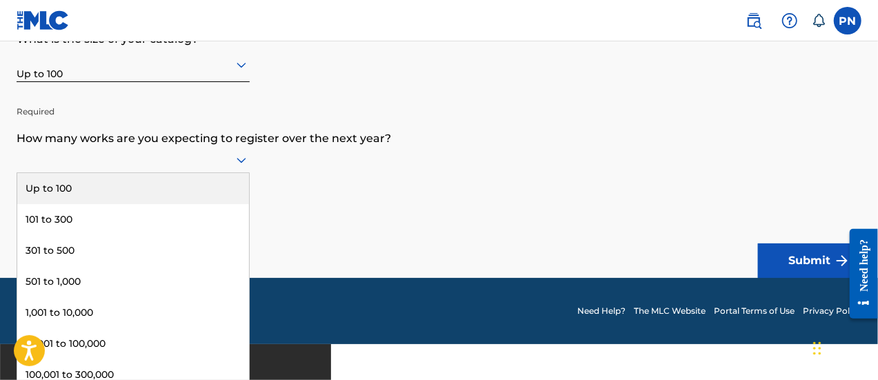
click at [174, 185] on div "Up to 100" at bounding box center [133, 188] width 232 height 31
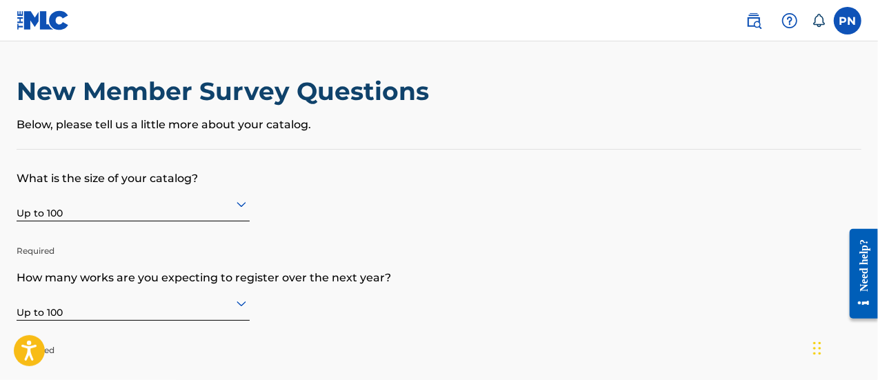
scroll to position [103, 0]
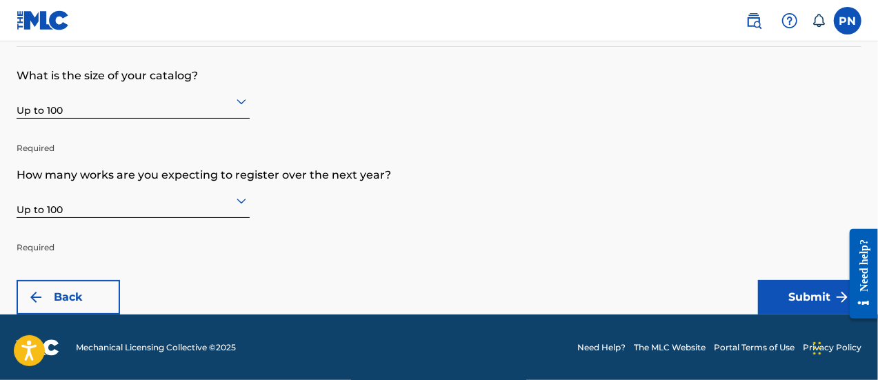
click at [802, 288] on button "Submit" at bounding box center [809, 297] width 103 height 34
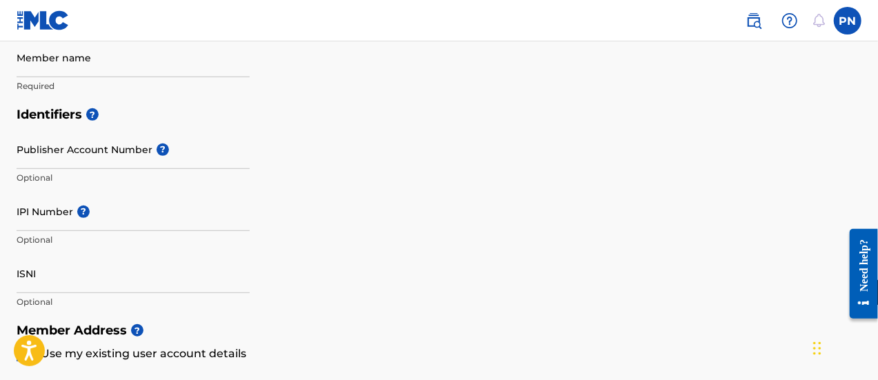
click at [845, 21] on label at bounding box center [848, 21] width 28 height 28
click at [847, 21] on input "PN Precious Nkeki preciousonline360@gmail.com Notification Preferences Profile …" at bounding box center [847, 21] width 0 height 0
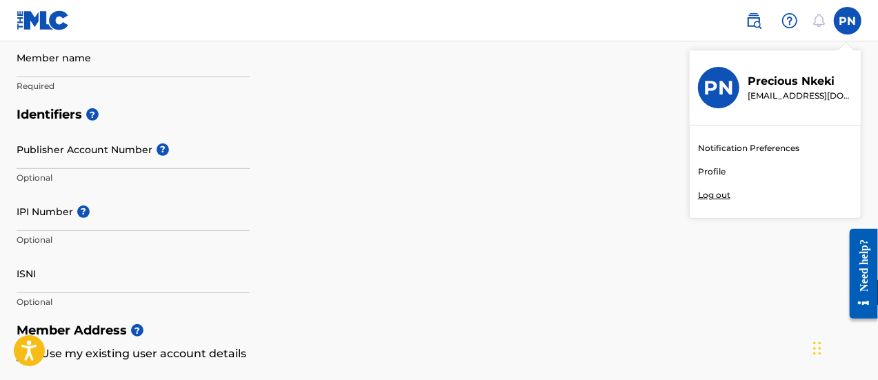
click at [721, 171] on div "PN PN Precious Nkeki preciousonline360@gmail.com Notification Preferences Profi…" at bounding box center [439, 314] width 878 height 1346
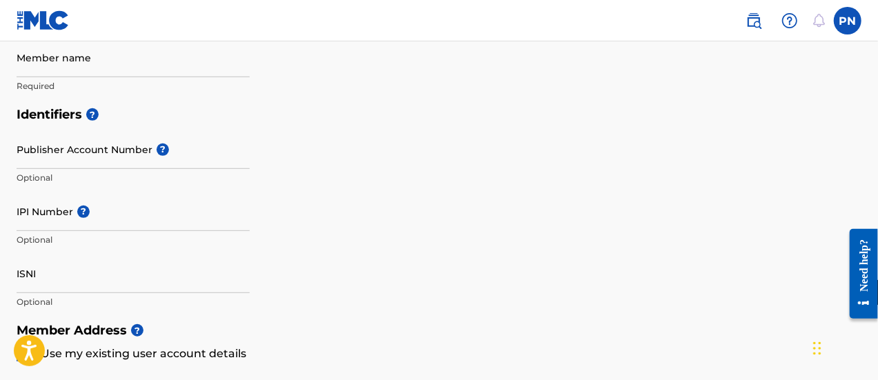
click at [851, 27] on label at bounding box center [848, 21] width 28 height 28
click at [847, 21] on input "PN Precious Nkeki preciousonline360@gmail.com Notification Preferences Profile …" at bounding box center [847, 21] width 0 height 0
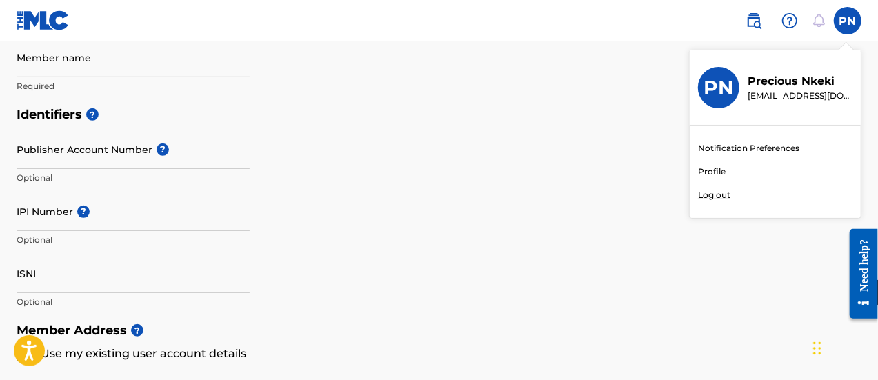
click at [723, 94] on div "PN PN Precious Nkeki preciousonline360@gmail.com Notification Preferences Profi…" at bounding box center [439, 314] width 878 height 1346
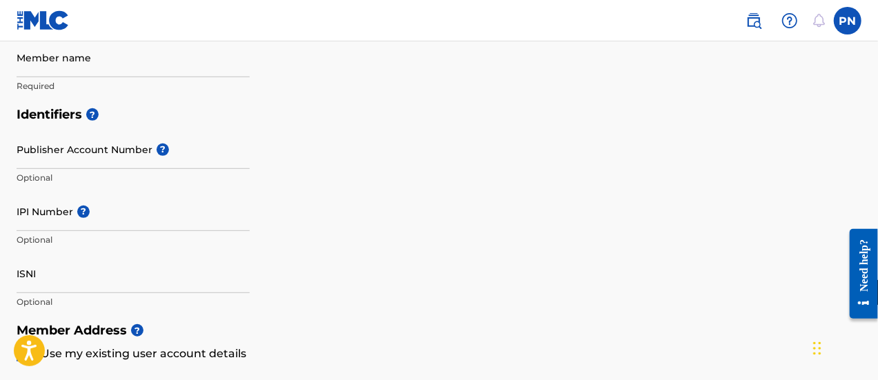
click at [851, 20] on label at bounding box center [848, 21] width 28 height 28
click at [847, 21] on input "PN Precious Nkeki preciousonline360@gmail.com Notification Preferences Profile …" at bounding box center [847, 21] width 0 height 0
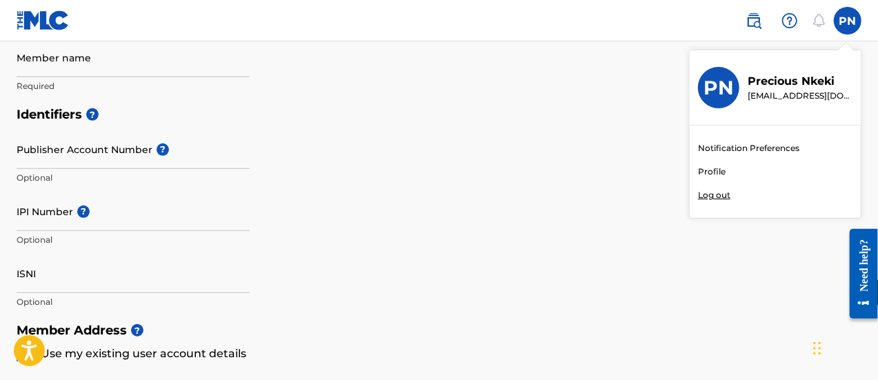
click at [820, 90] on div "PN PN Precious Nkeki preciousonline360@gmail.com Notification Preferences Profi…" at bounding box center [439, 314] width 878 height 1346
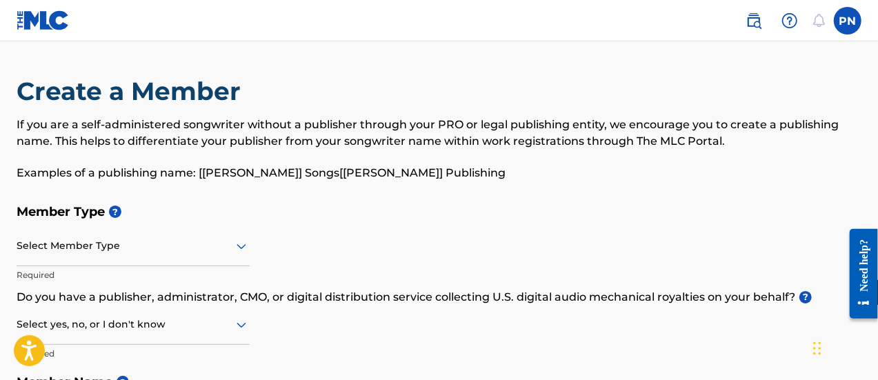
click at [39, 26] on img at bounding box center [43, 20] width 53 height 20
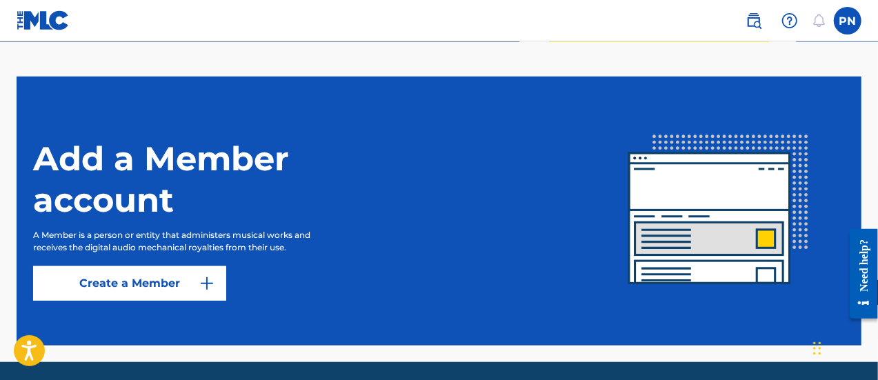
scroll to position [422, 0]
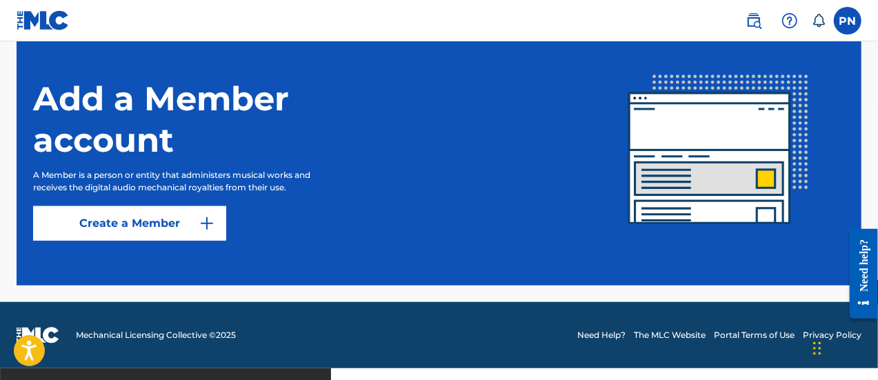
click at [853, 24] on label at bounding box center [848, 21] width 28 height 28
click at [847, 21] on input "PN Precious Nkeki preciousonline360@gmail.com Notification Preferences Profile …" at bounding box center [847, 21] width 0 height 0
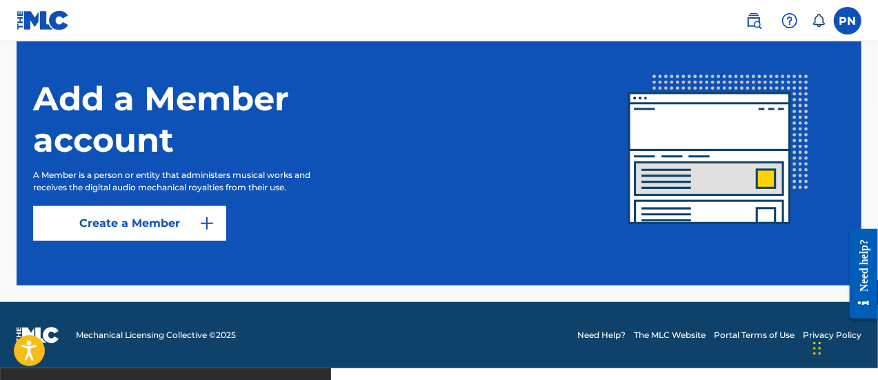
click at [854, 15] on label at bounding box center [848, 21] width 28 height 28
click at [847, 21] on input "PN Precious Nkeki preciousonline360@gmail.com Notification Preferences Profile …" at bounding box center [847, 21] width 0 height 0
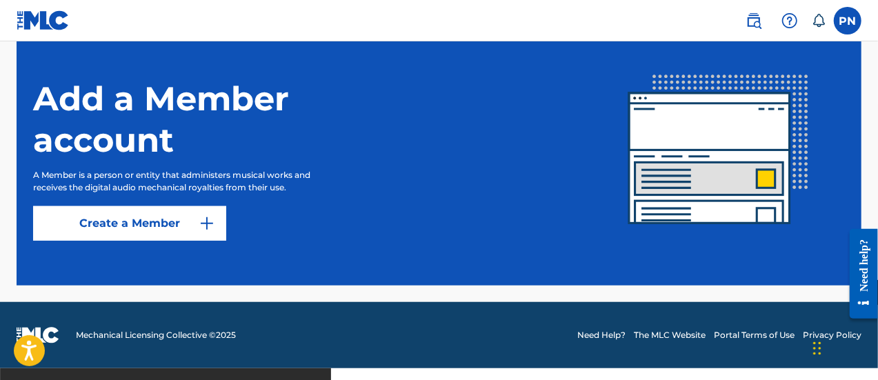
click at [858, 21] on label at bounding box center [848, 21] width 28 height 28
click at [847, 21] on input "PN Precious Nkeki preciousonline360@gmail.com Notification Preferences Profile …" at bounding box center [847, 21] width 0 height 0
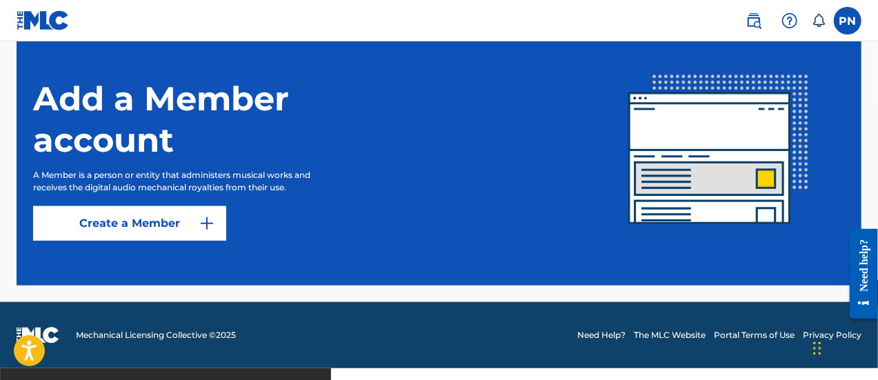
click at [818, 19] on icon at bounding box center [818, 21] width 14 height 14
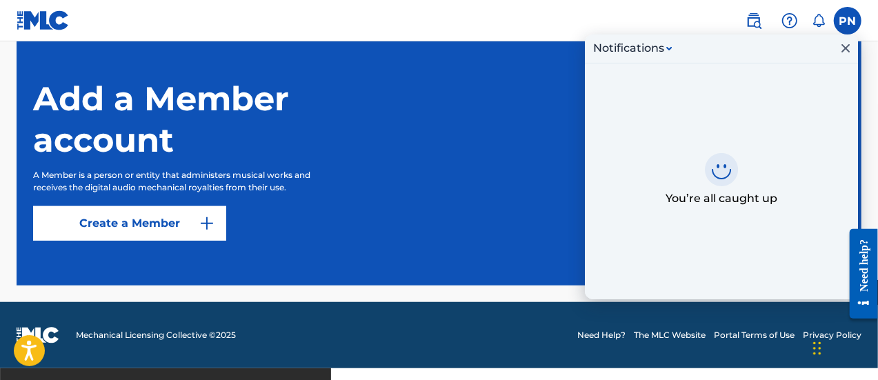
click at [854, 25] on label at bounding box center [848, 21] width 28 height 28
click at [847, 21] on input "PN Precious Nkeki preciousonline360@gmail.com Notification Preferences Profile …" at bounding box center [847, 21] width 0 height 0
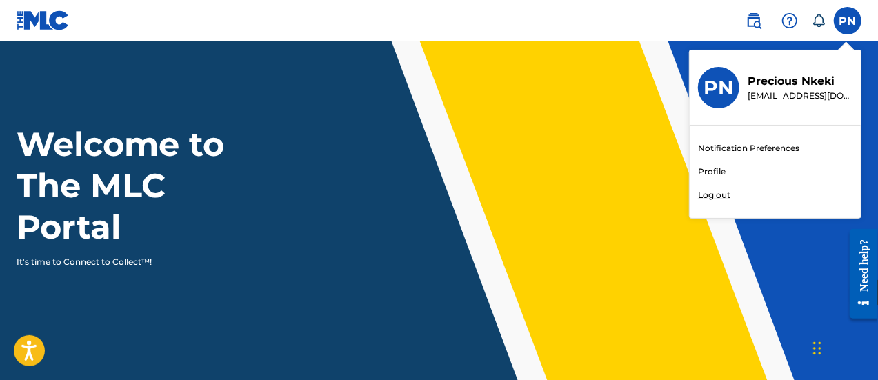
scroll to position [0, 0]
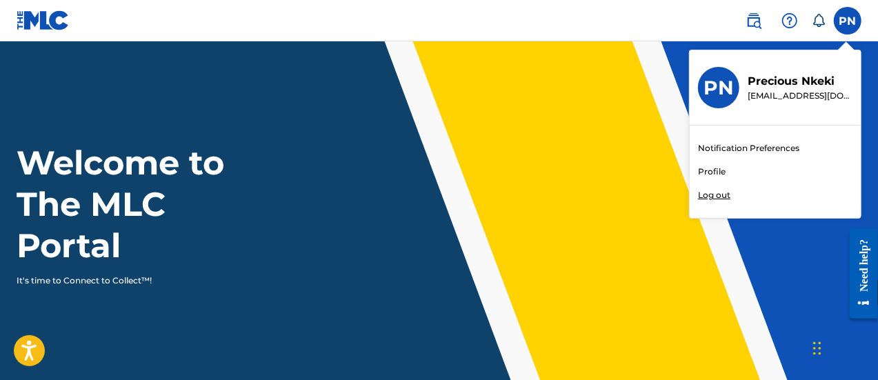
click at [48, 22] on img at bounding box center [43, 20] width 53 height 20
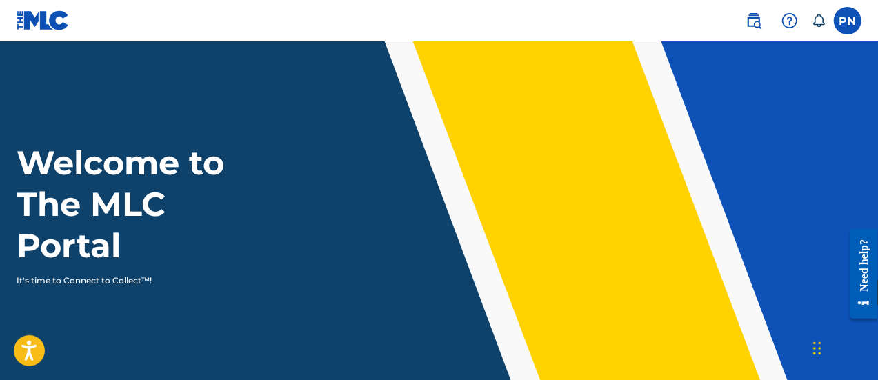
click at [760, 28] on img at bounding box center [753, 20] width 17 height 17
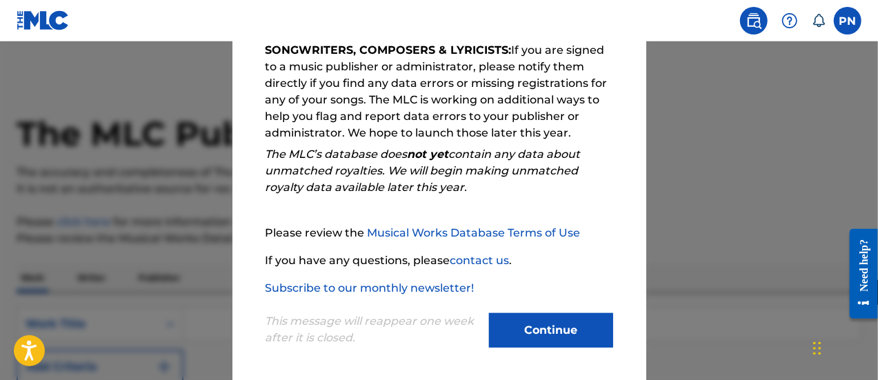
scroll to position [250, 0]
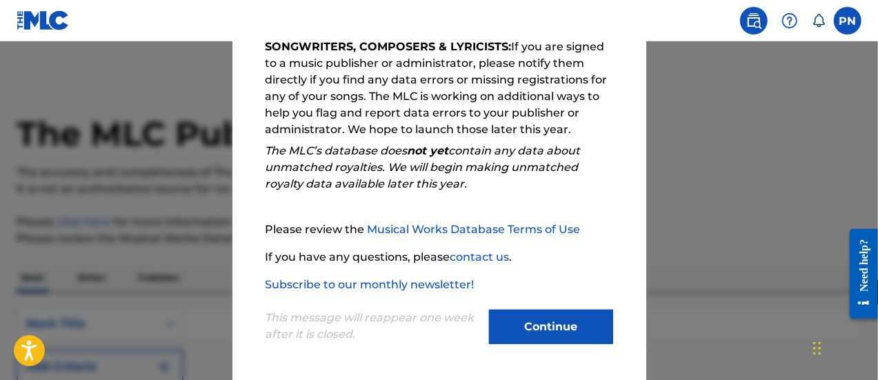
click at [535, 330] on button "Continue" at bounding box center [551, 327] width 124 height 34
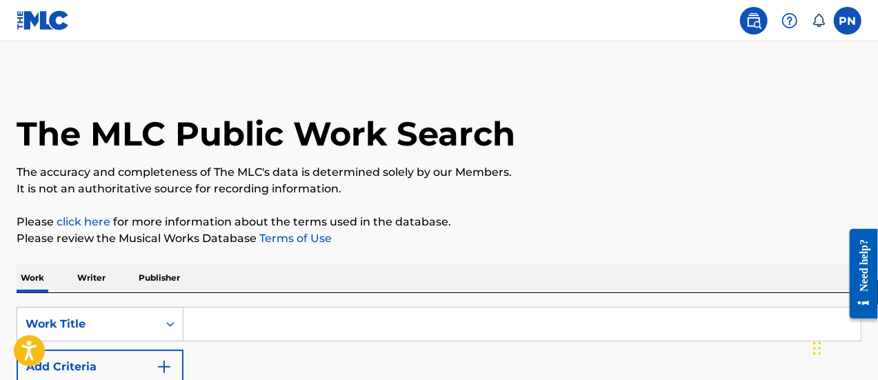
click at [837, 26] on label at bounding box center [848, 21] width 28 height 28
click at [847, 21] on input "PN Precious Nkeki preciousonline360@gmail.com Notification Preferences Profile …" at bounding box center [847, 21] width 0 height 0
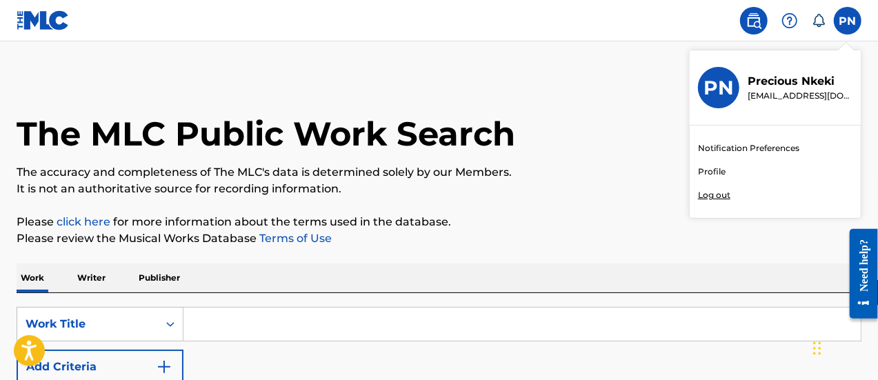
click at [721, 172] on div "PN PN Precious Nkeki preciousonline360@gmail.com Notification Preferences Profi…" at bounding box center [439, 278] width 878 height 556
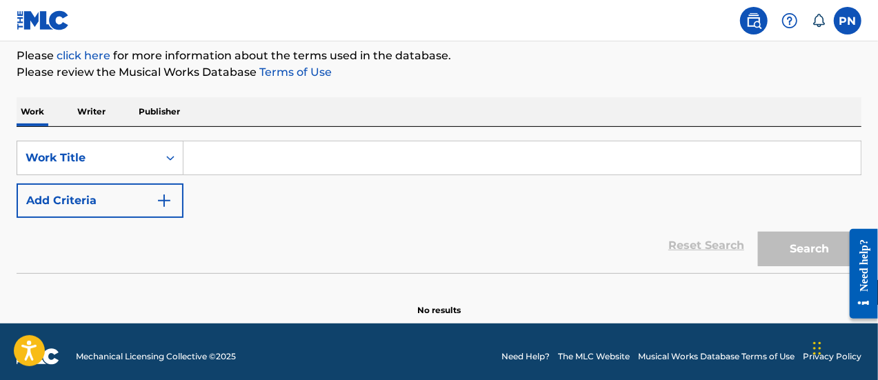
scroll to position [174, 0]
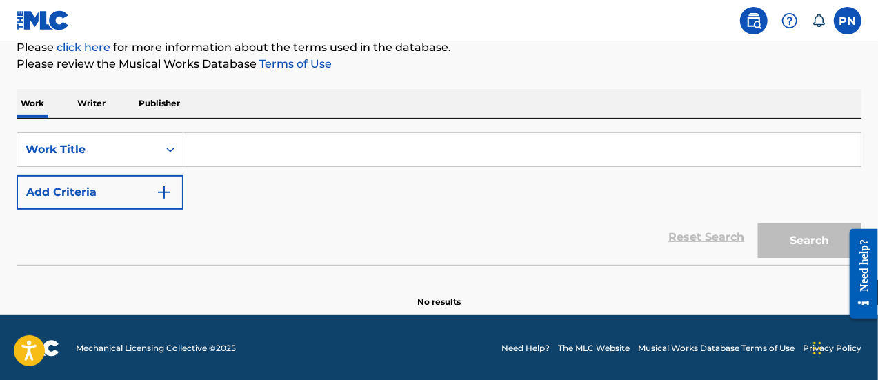
click at [790, 21] on img at bounding box center [789, 20] width 17 height 17
click at [782, 61] on link "Contact us" at bounding box center [789, 58] width 117 height 33
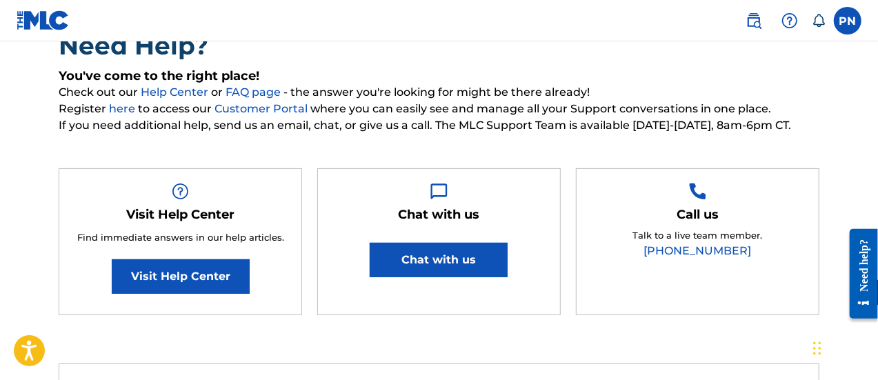
scroll to position [134, 0]
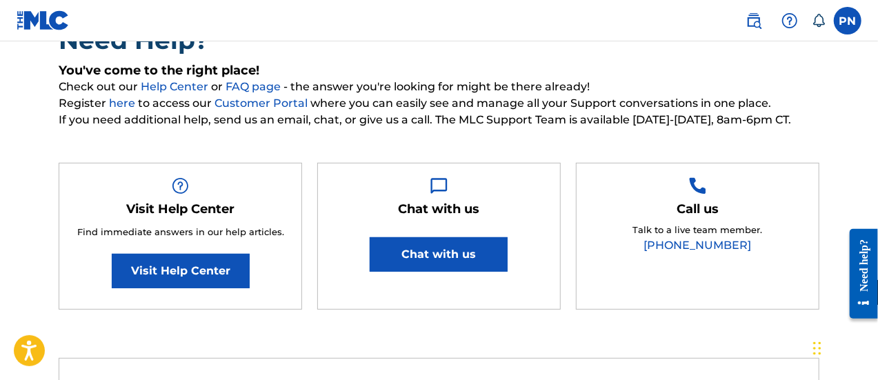
click at [483, 259] on button "Chat with us" at bounding box center [439, 254] width 138 height 34
